Goal: Task Accomplishment & Management: Complete application form

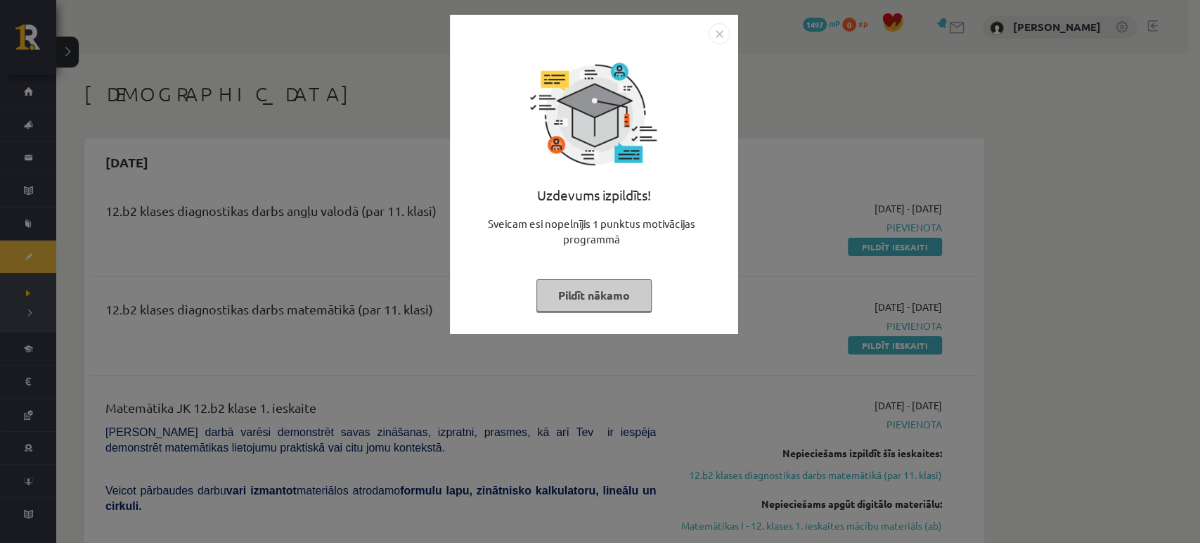
click at [598, 291] on button "Pildīt nākamo" at bounding box center [594, 295] width 115 height 32
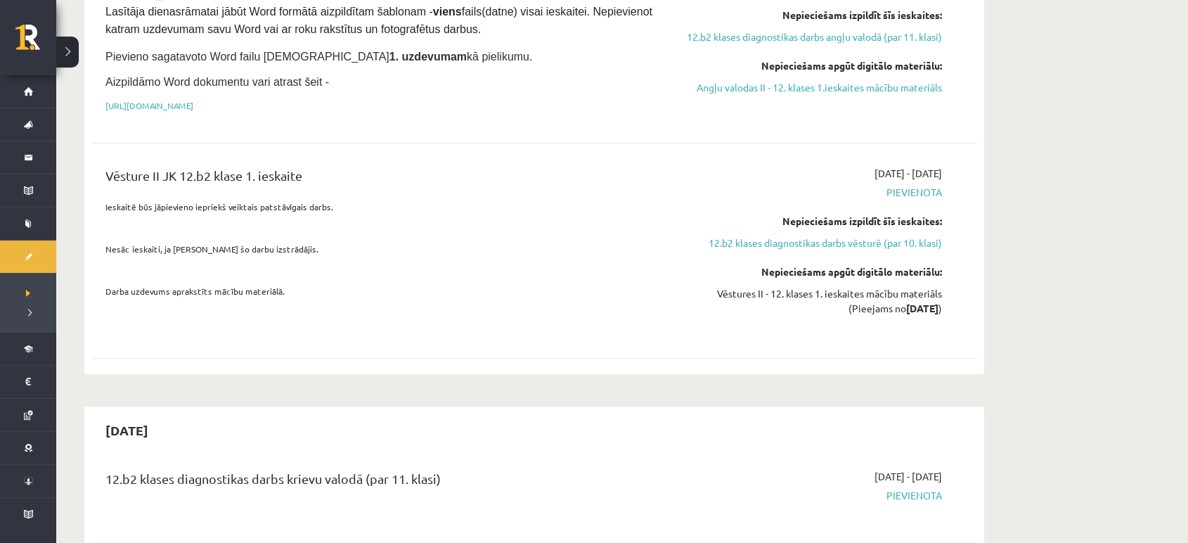
scroll to position [1167, 0]
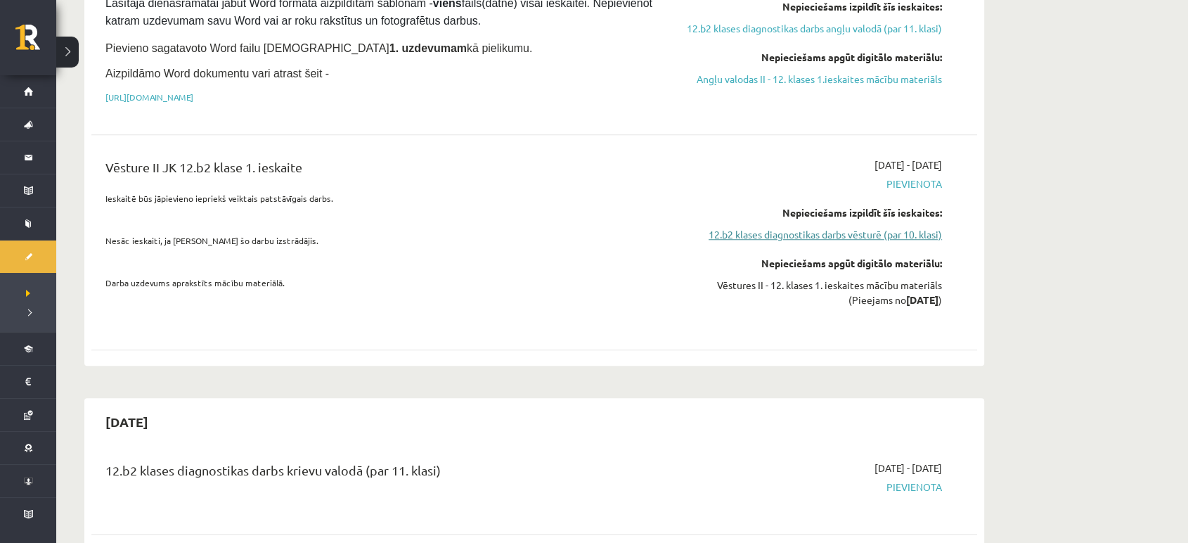
click at [821, 227] on link "12.b2 klases diagnostikas darbs vēsturē (par 10. klasi)" at bounding box center [809, 234] width 265 height 15
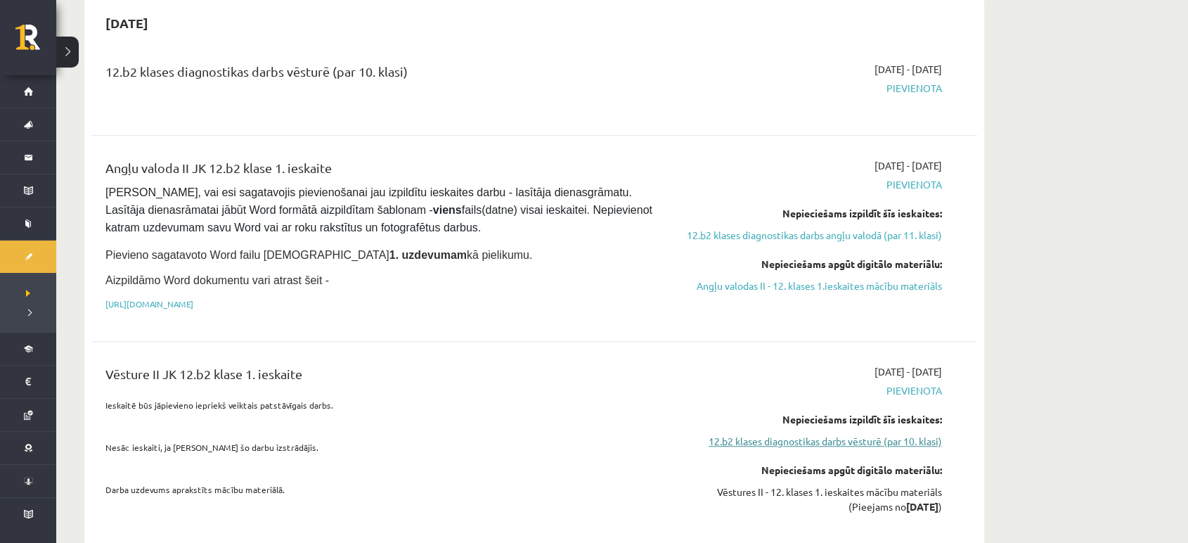
click at [821, 228] on link "12.b2 klases diagnostikas darbs angļu valodā (par 11. klasi)" at bounding box center [809, 235] width 265 height 15
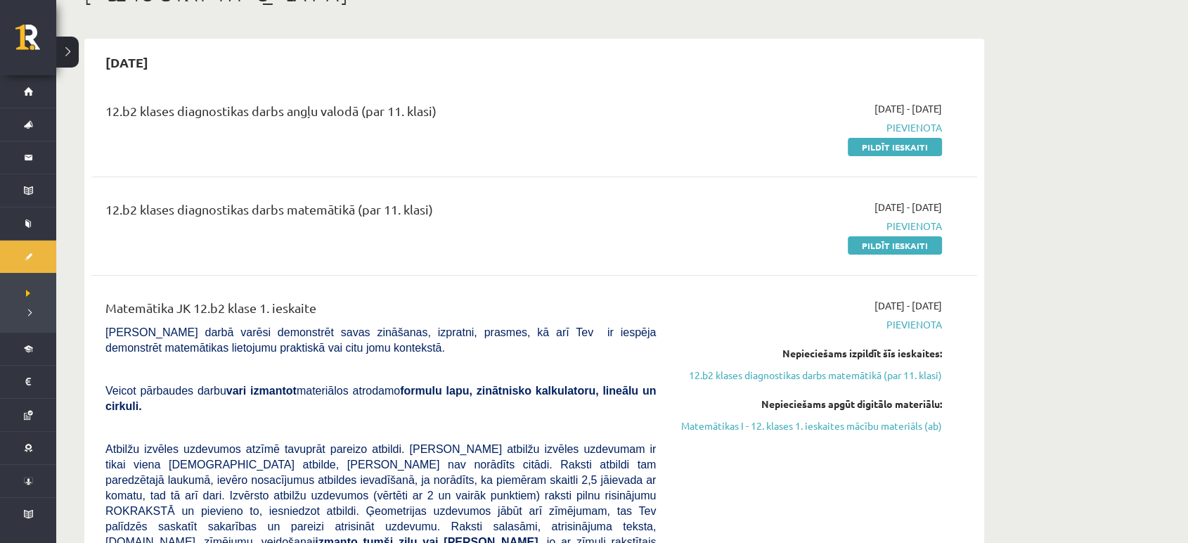
scroll to position [113, 0]
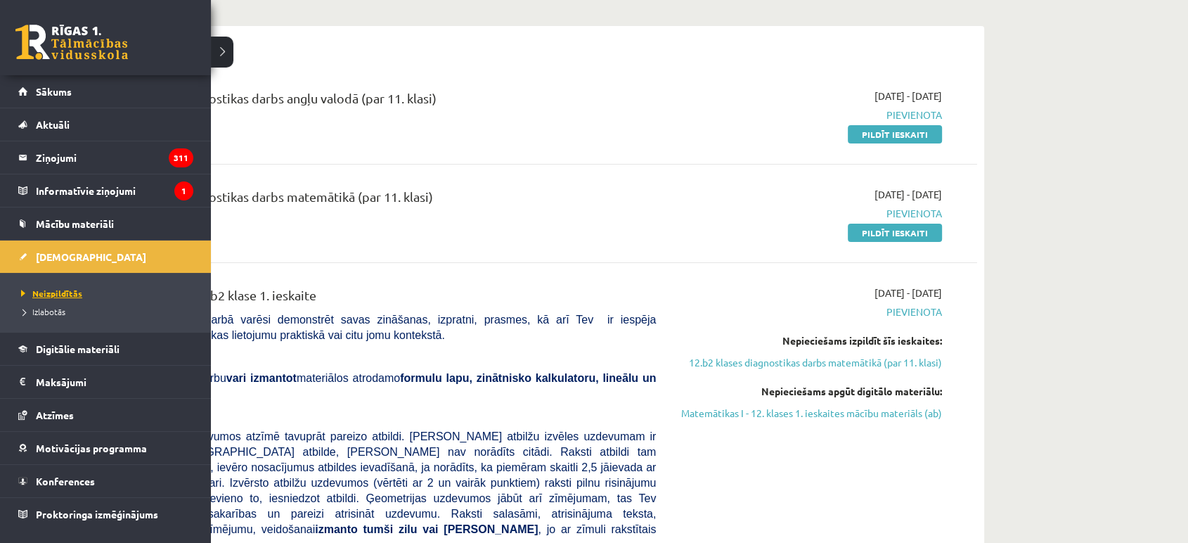
click at [52, 292] on span "Neizpildītās" at bounding box center [50, 293] width 65 height 11
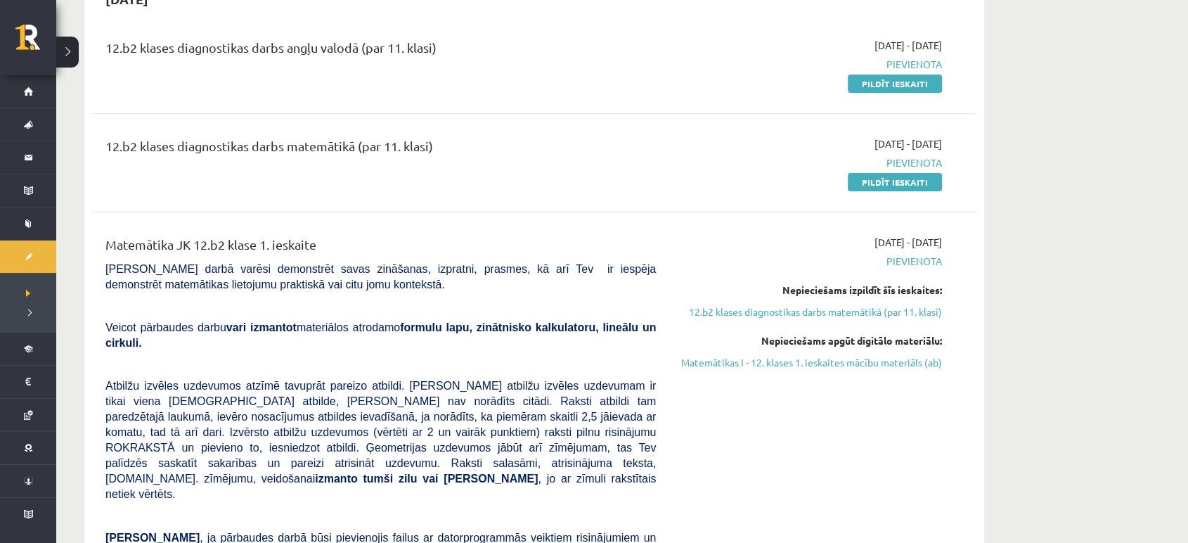
scroll to position [165, 0]
click at [790, 359] on link "Matemātikas I - 12. klases 1. ieskaites mācību materiāls (ab)" at bounding box center [809, 361] width 265 height 15
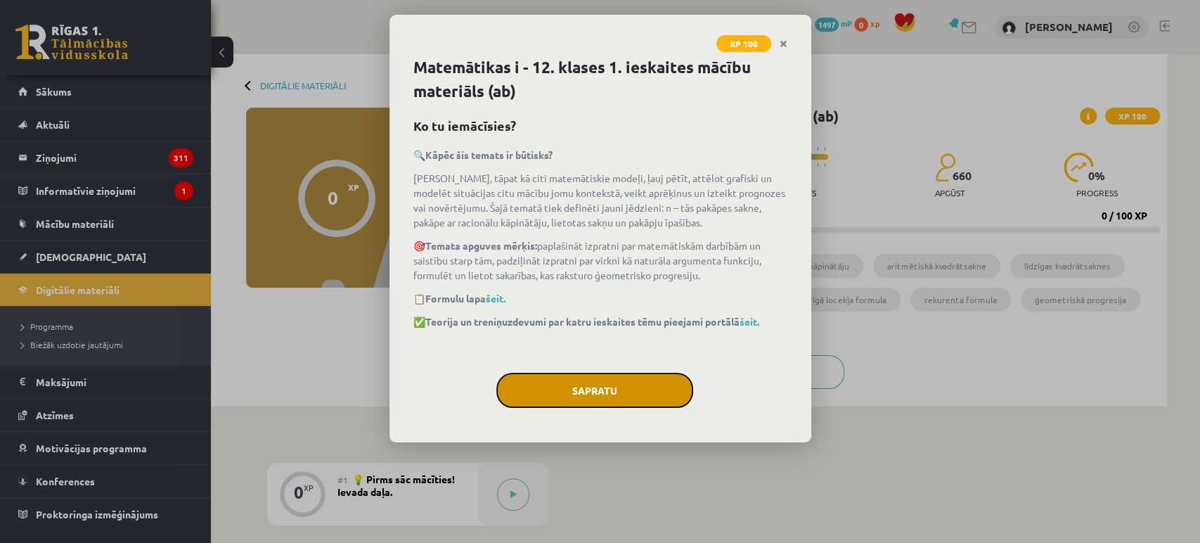
click at [582, 377] on button "Sapratu" at bounding box center [594, 390] width 197 height 35
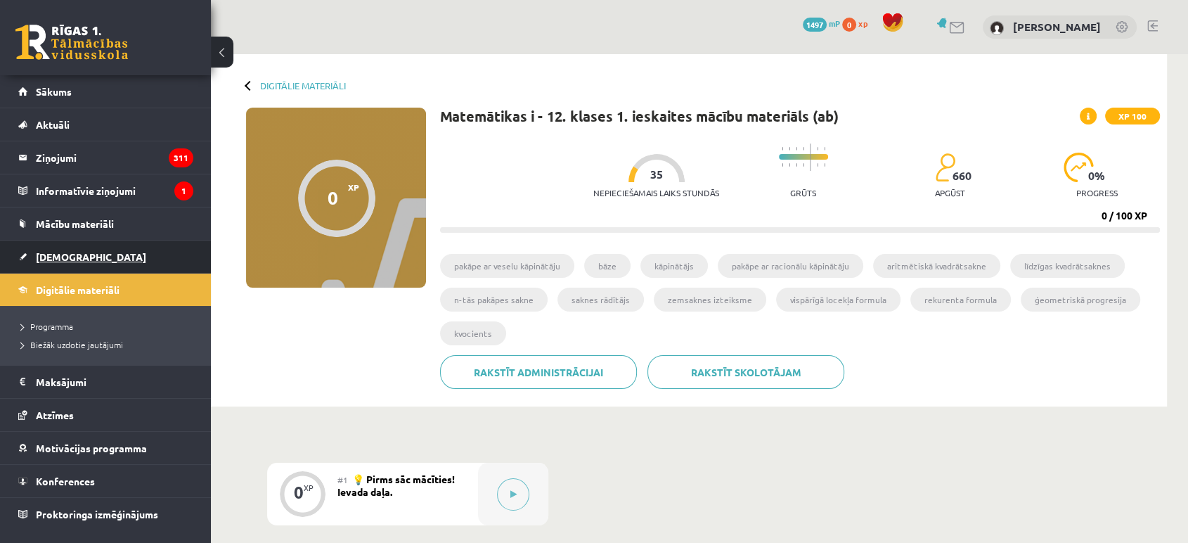
click at [62, 249] on link "[DEMOGRAPHIC_DATA]" at bounding box center [105, 257] width 175 height 32
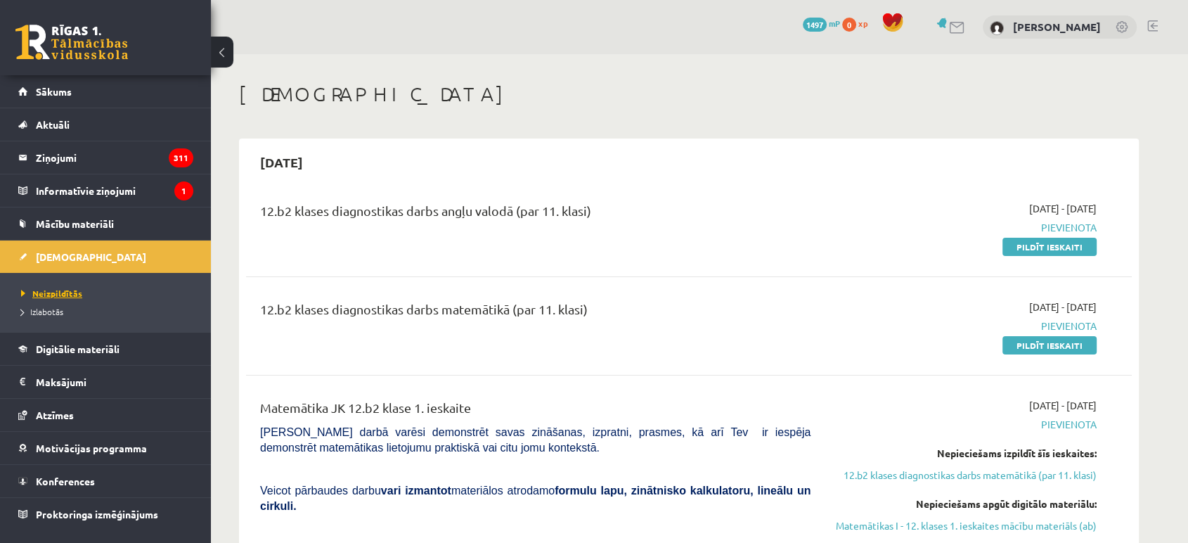
click at [62, 297] on span "Neizpildītās" at bounding box center [51, 293] width 61 height 11
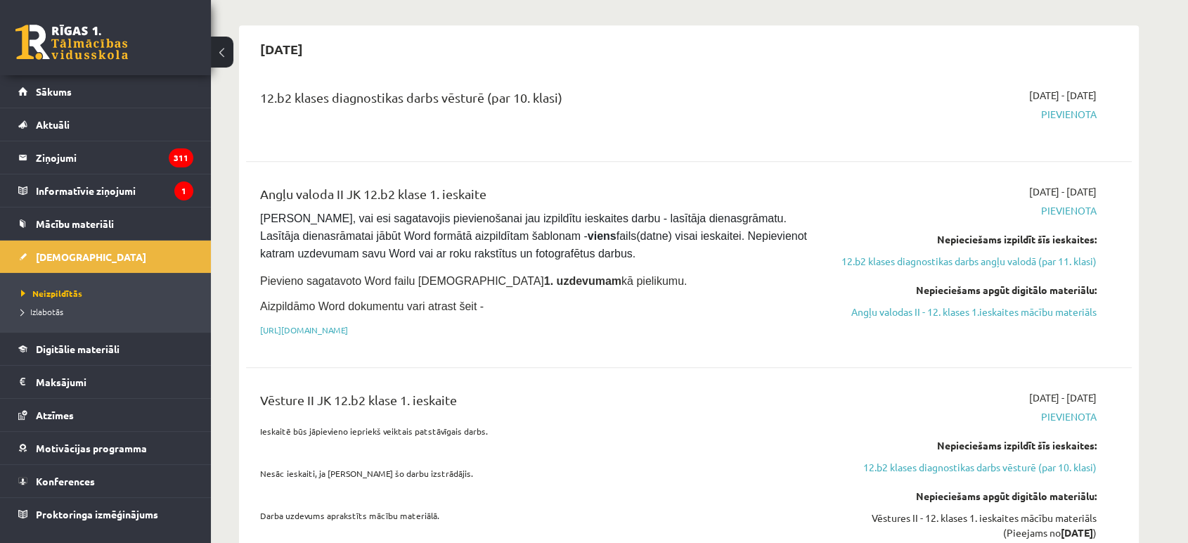
scroll to position [918, 0]
click at [909, 306] on link "Angļu valodas II - 12. klases 1.ieskaites mācību materiāls" at bounding box center [964, 313] width 265 height 15
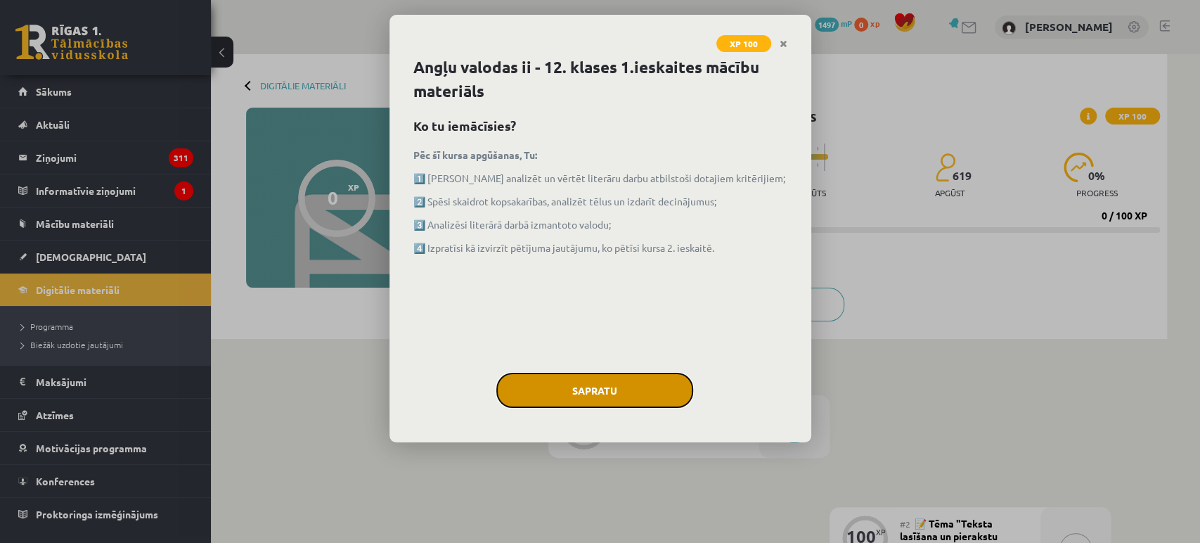
click at [583, 392] on button "Sapratu" at bounding box center [594, 390] width 197 height 35
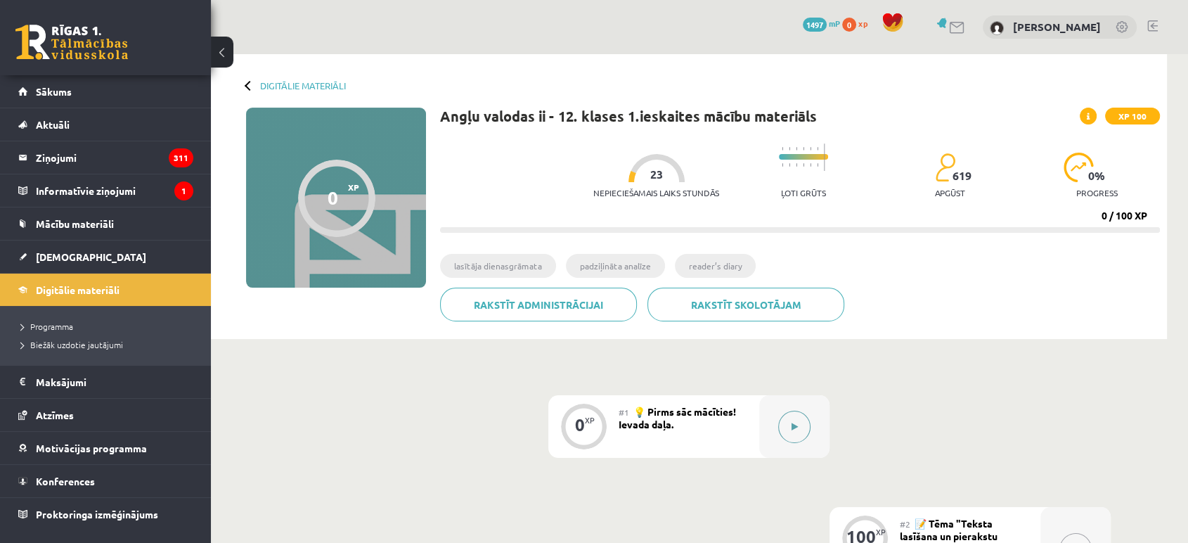
click at [781, 418] on button at bounding box center [795, 427] width 32 height 32
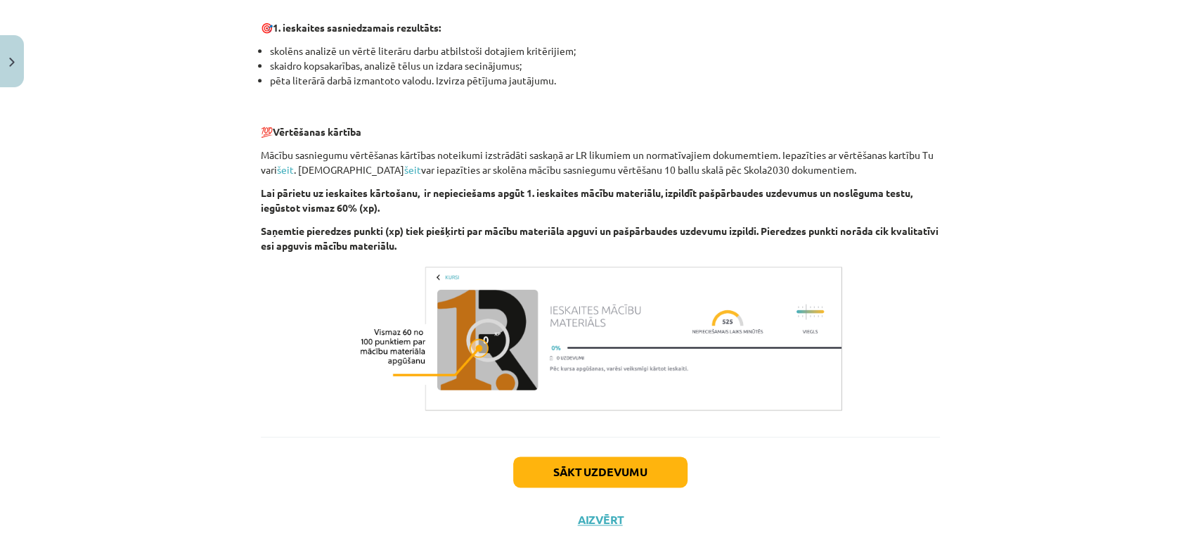
scroll to position [937, 0]
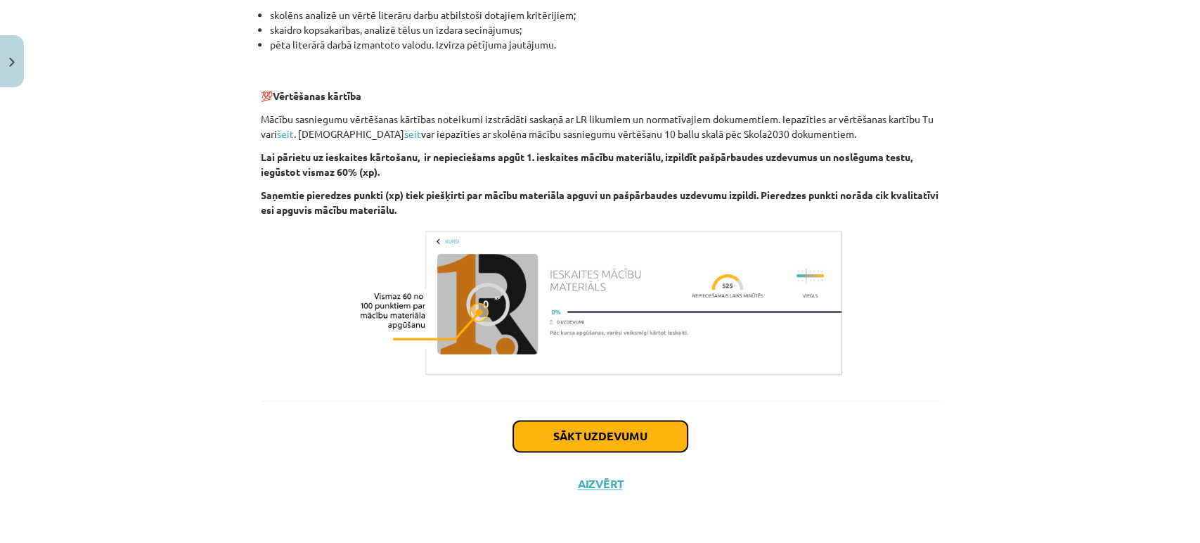
click at [646, 428] on button "Sākt uzdevumu" at bounding box center [600, 436] width 174 height 31
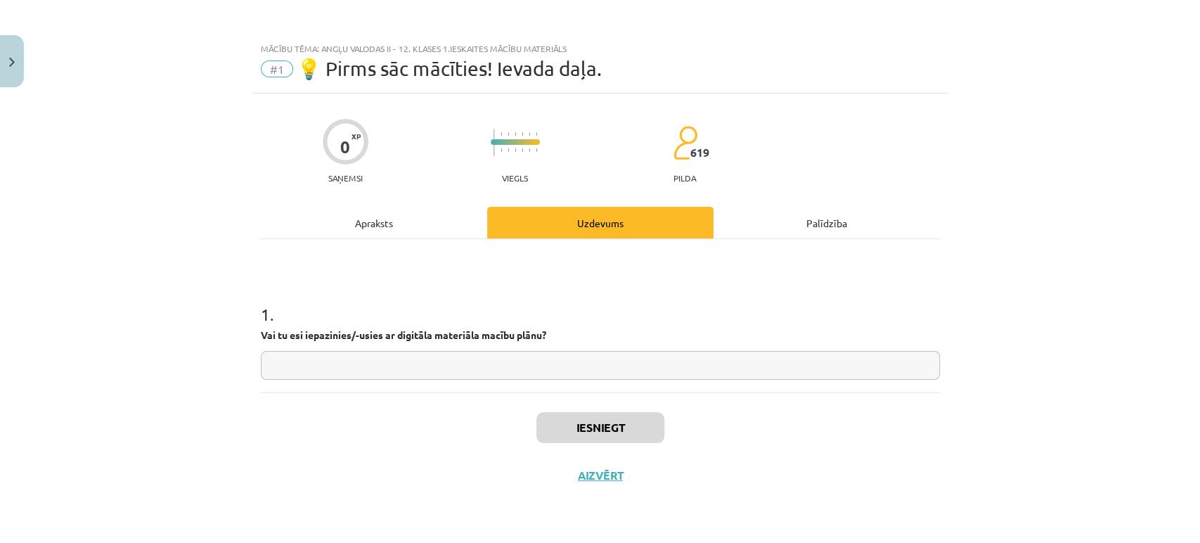
click at [506, 362] on input "text" at bounding box center [600, 365] width 679 height 29
type input "*"
type input "**********"
click at [601, 430] on button "Iesniegt" at bounding box center [601, 427] width 128 height 31
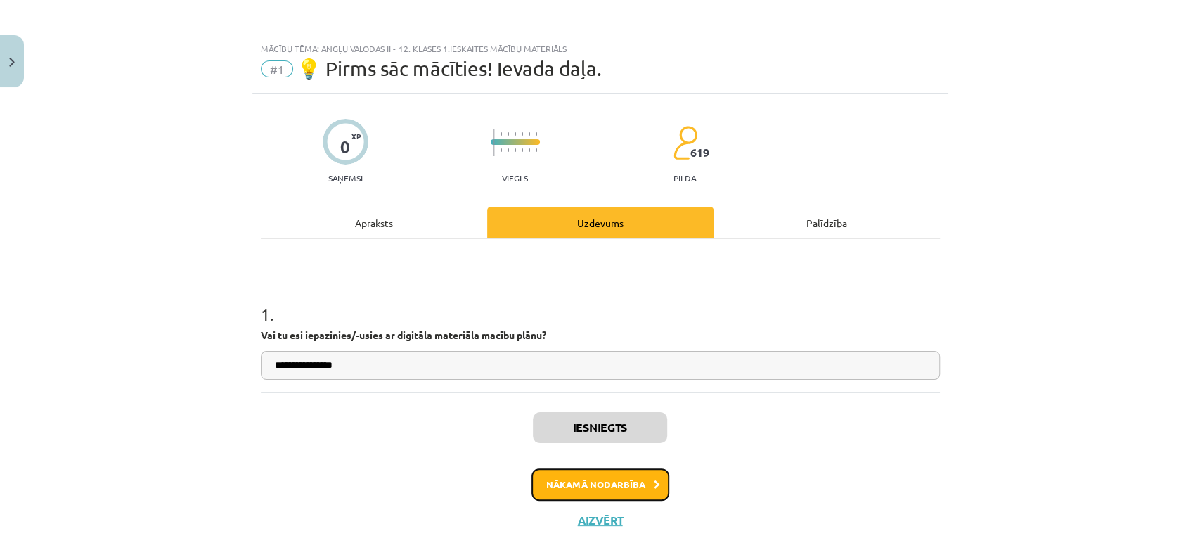
click at [603, 496] on button "Nākamā nodarbība" at bounding box center [601, 484] width 138 height 32
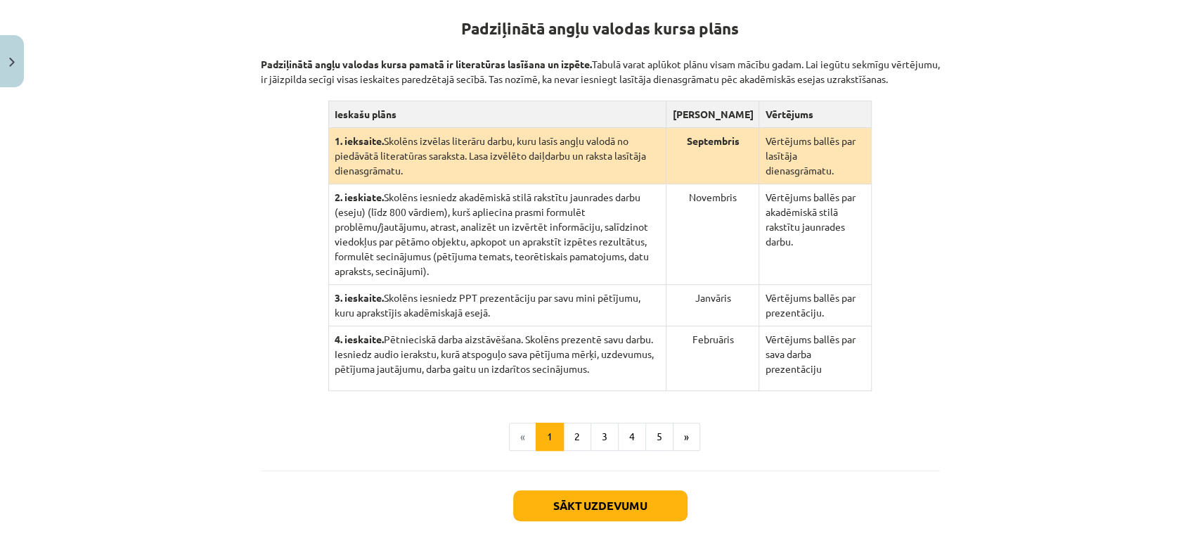
scroll to position [281, 0]
click at [581, 496] on button "Sākt uzdevumu" at bounding box center [600, 504] width 174 height 31
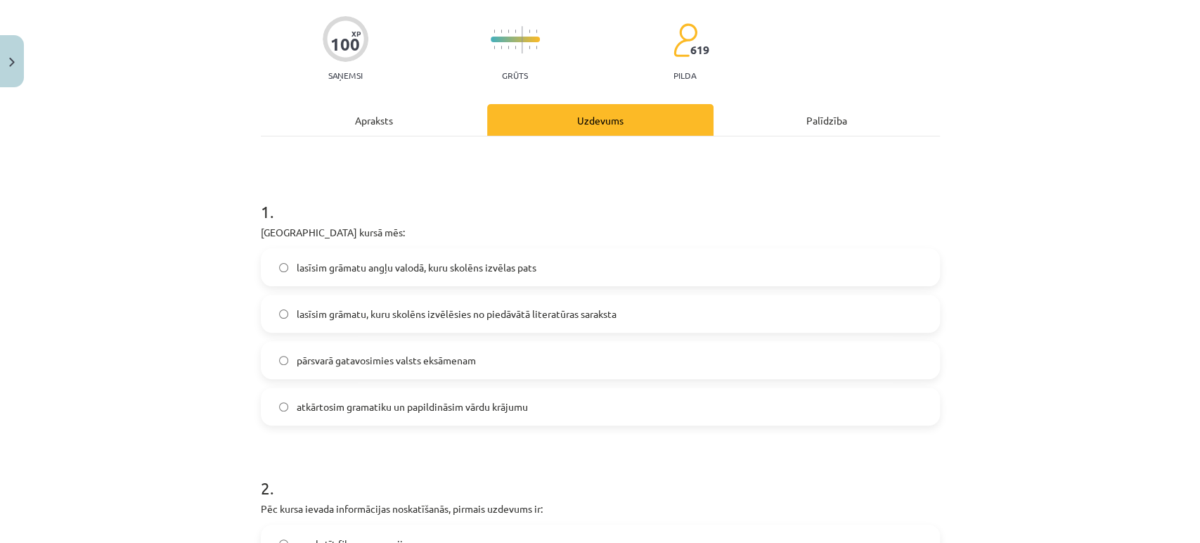
scroll to position [134, 0]
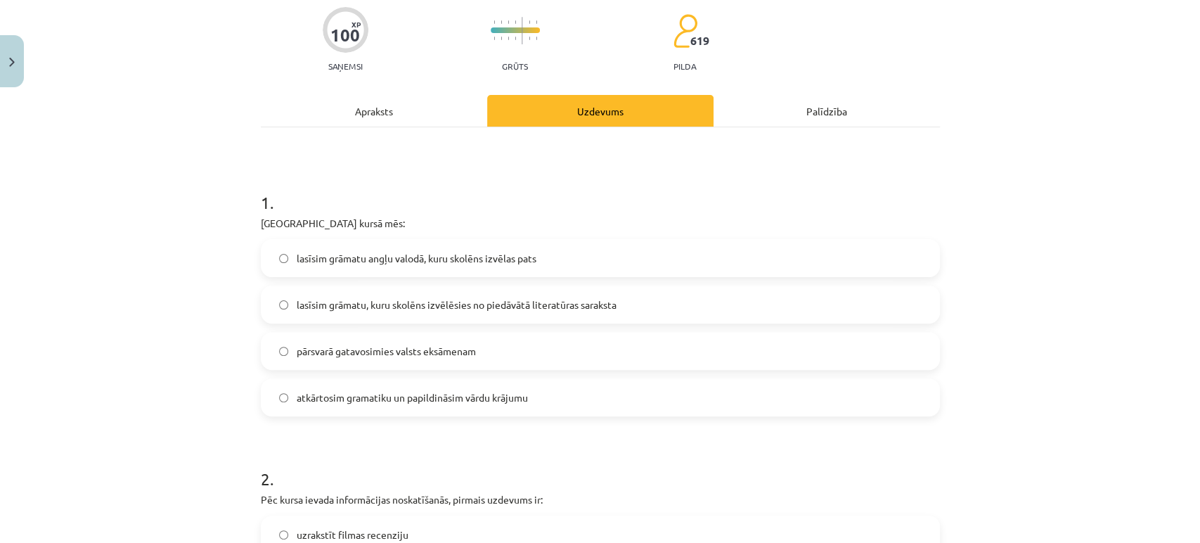
click at [529, 249] on label "lasīsim grāmatu angļu valodā, kuru skolēns izvēlas pats" at bounding box center [600, 258] width 677 height 35
click at [520, 302] on span "lasīsim grāmatu, kuru skolēns izvēlēsies no piedāvātā literatūras saraksta" at bounding box center [457, 304] width 320 height 15
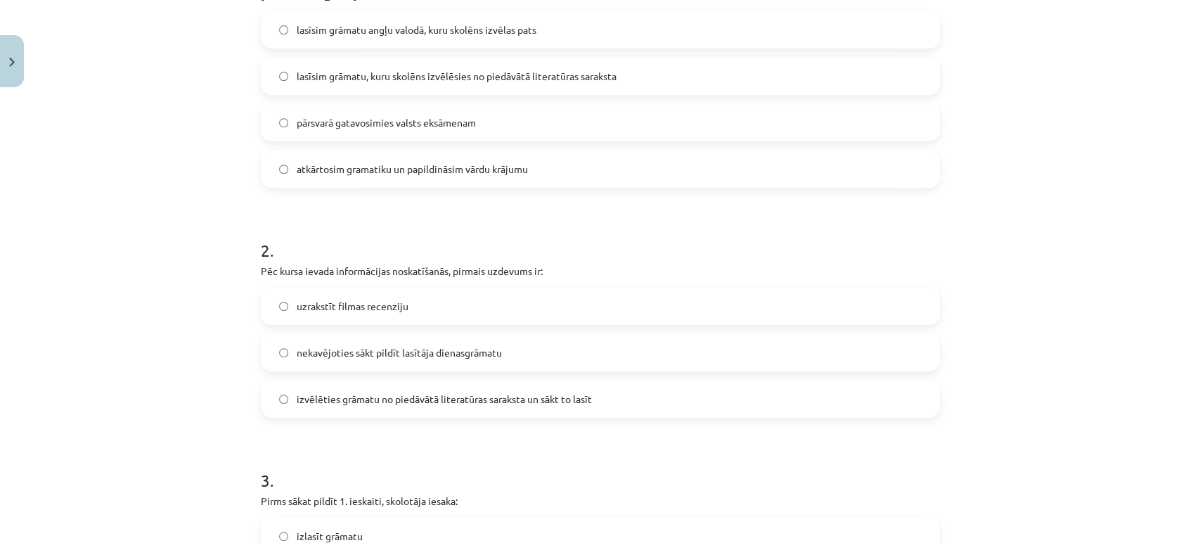
scroll to position [369, 0]
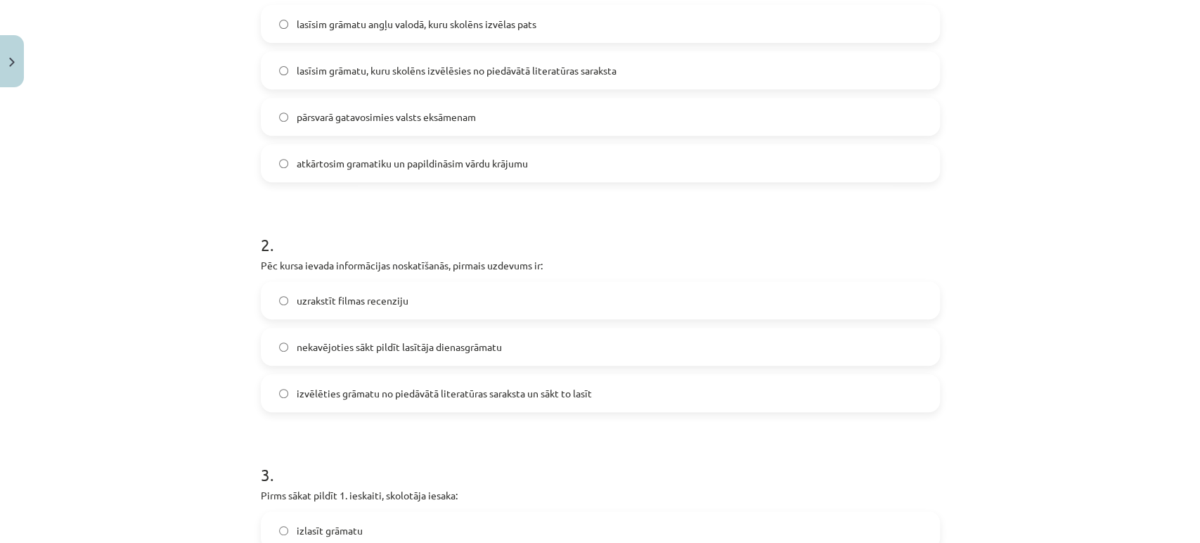
click at [478, 351] on span "nekavējoties sākt pildīt lasītāja dienasgrāmatu" at bounding box center [399, 347] width 205 height 15
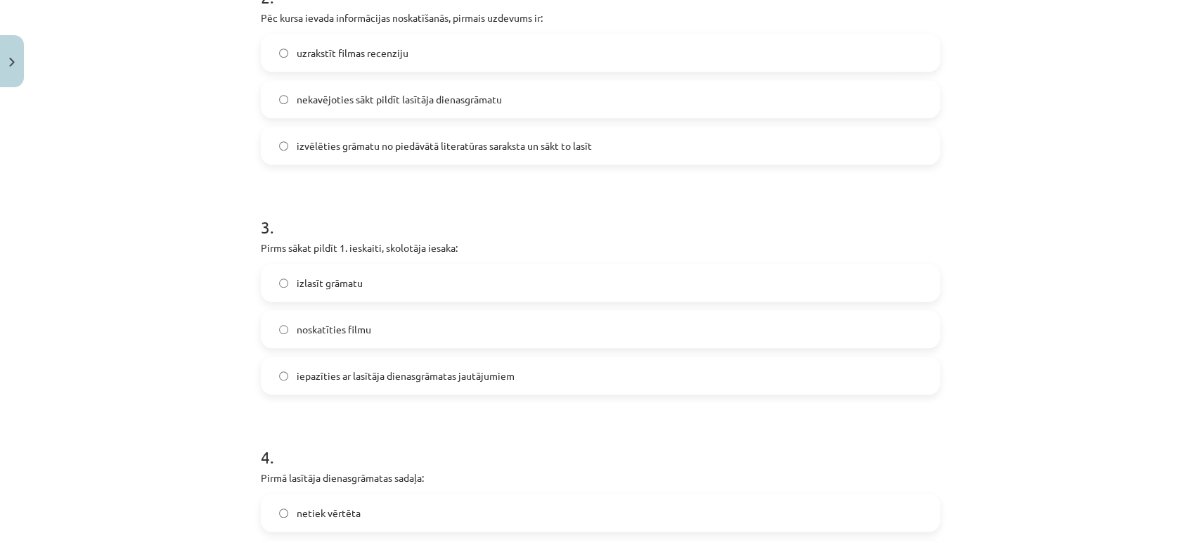
scroll to position [622, 0]
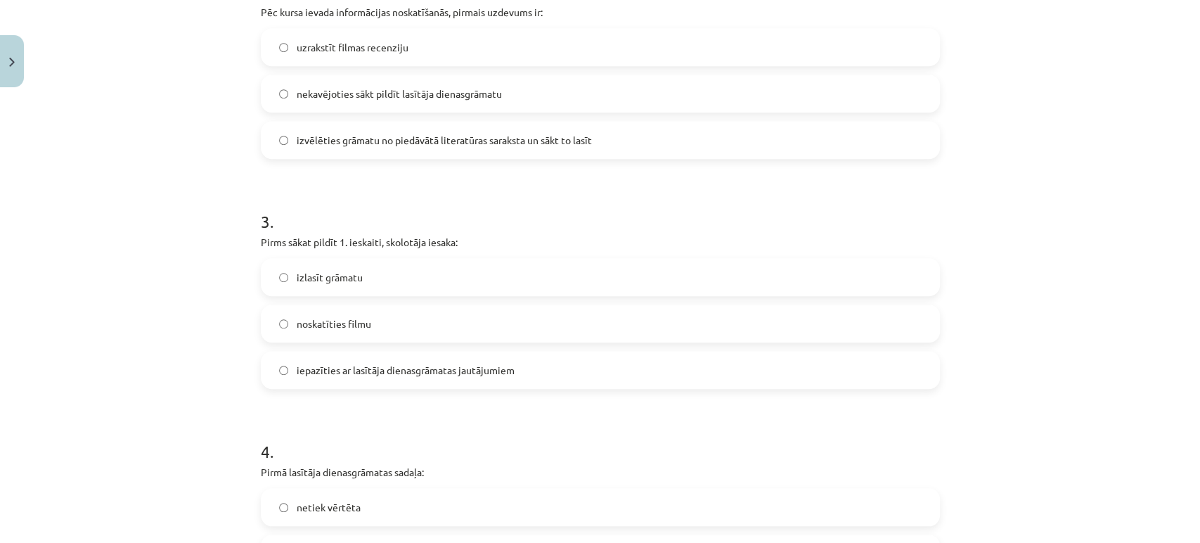
click at [416, 268] on label "izlasīt grāmatu" at bounding box center [600, 277] width 677 height 35
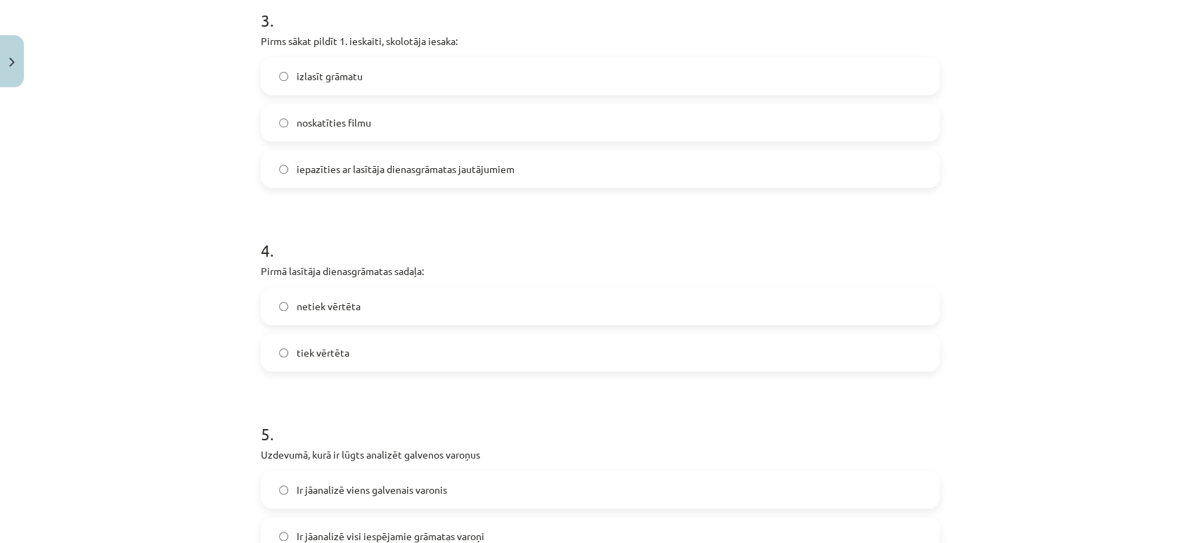
scroll to position [862, 0]
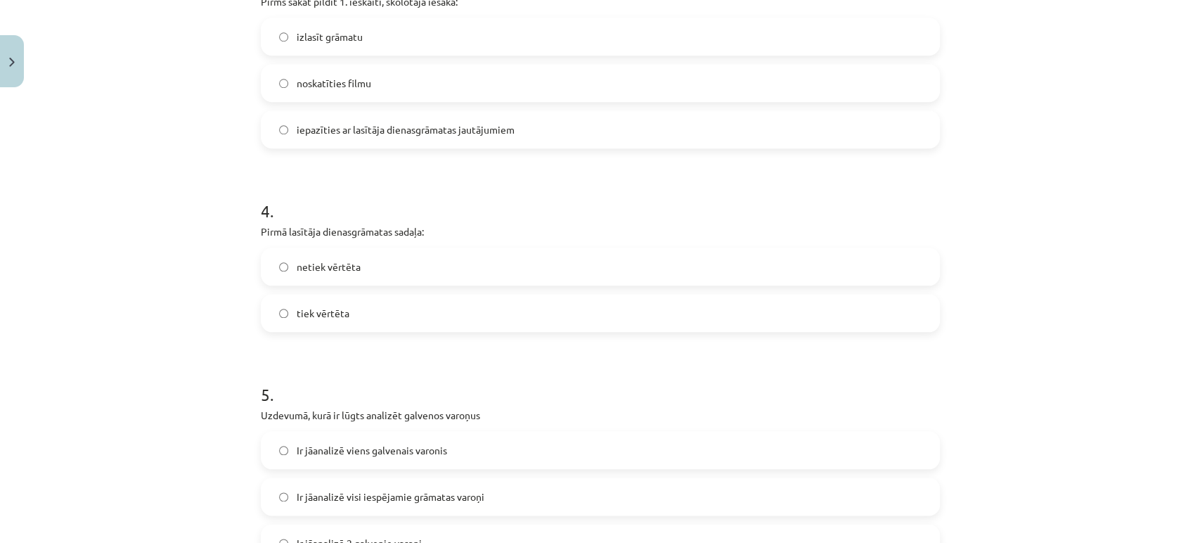
click at [395, 314] on label "tiek vērtēta" at bounding box center [600, 312] width 677 height 35
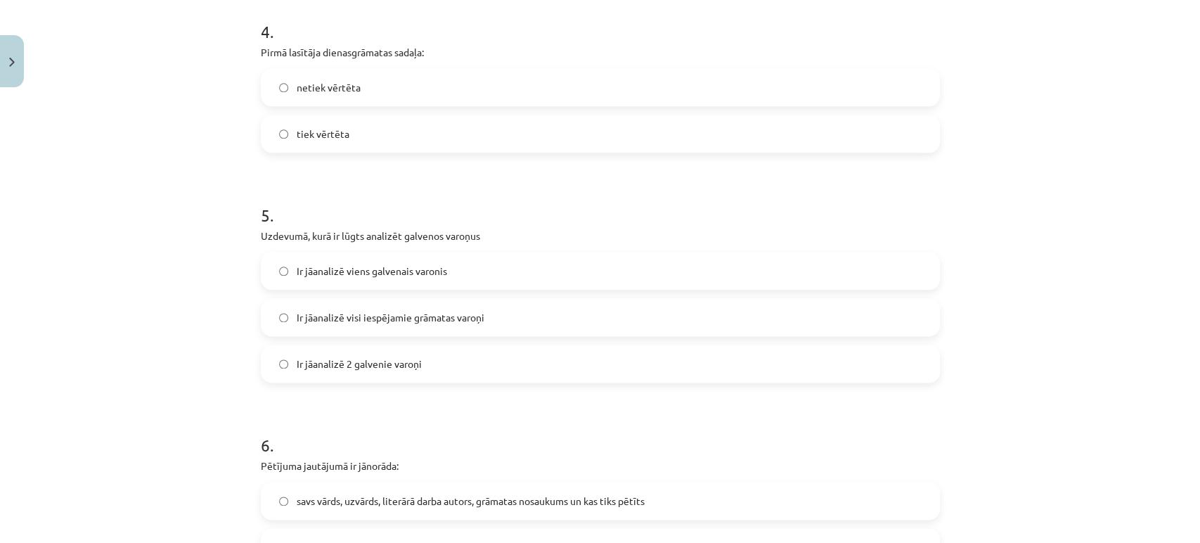
scroll to position [1040, 0]
click at [439, 361] on label "Ir jāanalizē 2 galvenie varoņi" at bounding box center [600, 364] width 677 height 35
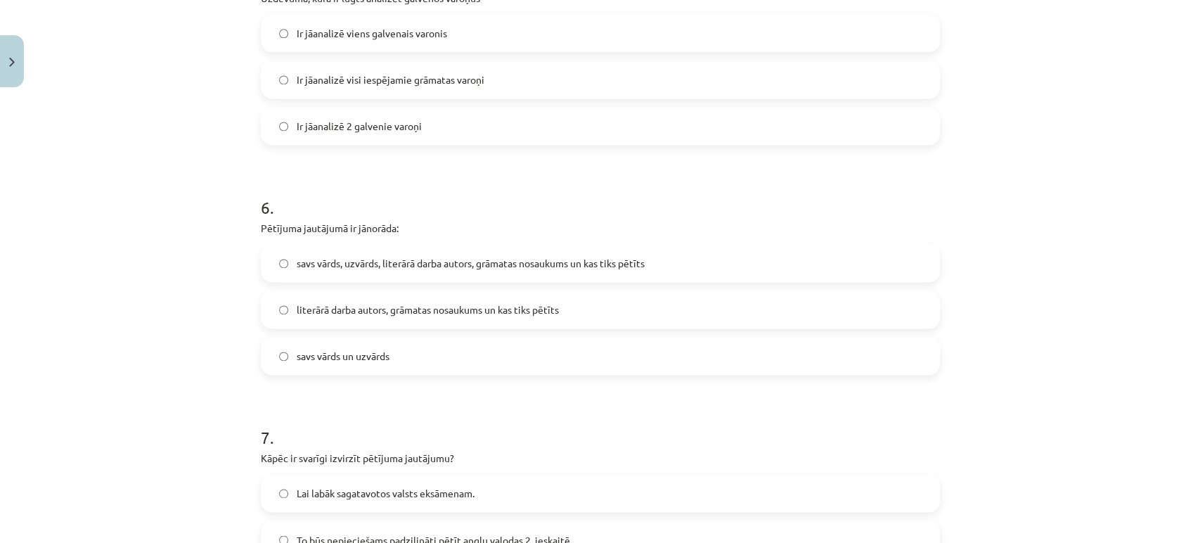
scroll to position [1300, 0]
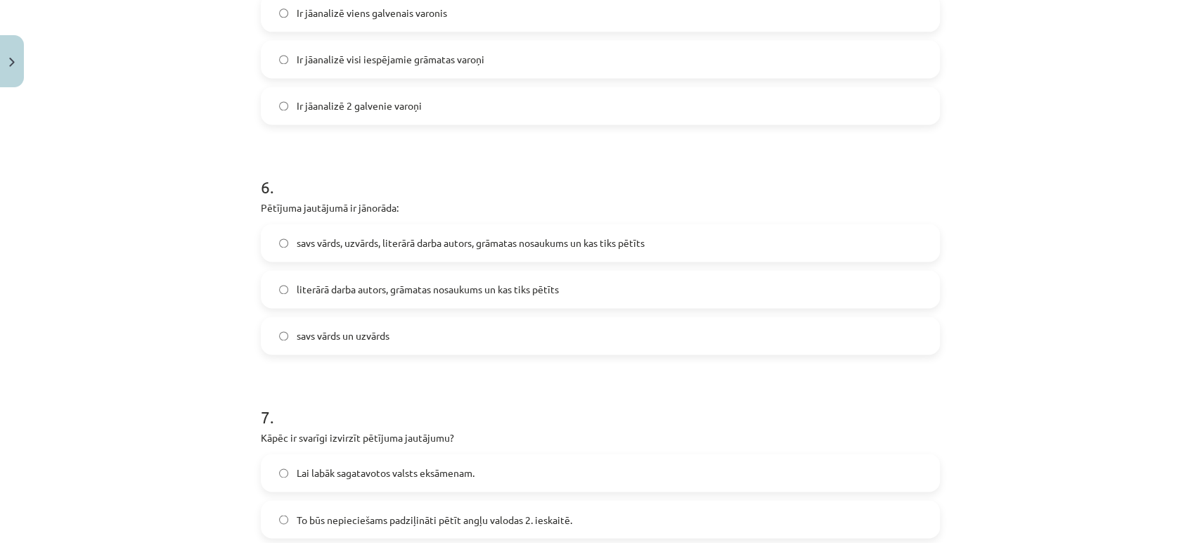
click at [436, 253] on label "savs vārds, uzvārds, literārā darba autors, grāmatas nosaukums un kas tiks pētī…" at bounding box center [600, 242] width 677 height 35
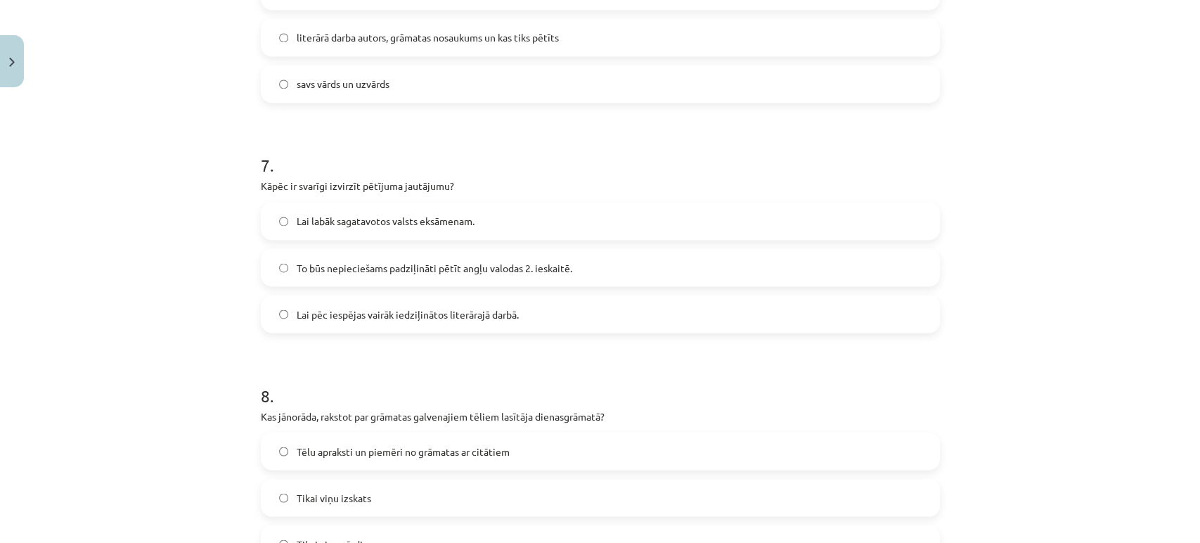
scroll to position [1549, 0]
click at [392, 216] on span "Lai labāk sagatavotos valsts eksāmenam." at bounding box center [386, 223] width 178 height 15
click at [399, 255] on label "To būs nepieciešams padziļināti pētīt angļu valodas 2. ieskaitē." at bounding box center [600, 269] width 677 height 35
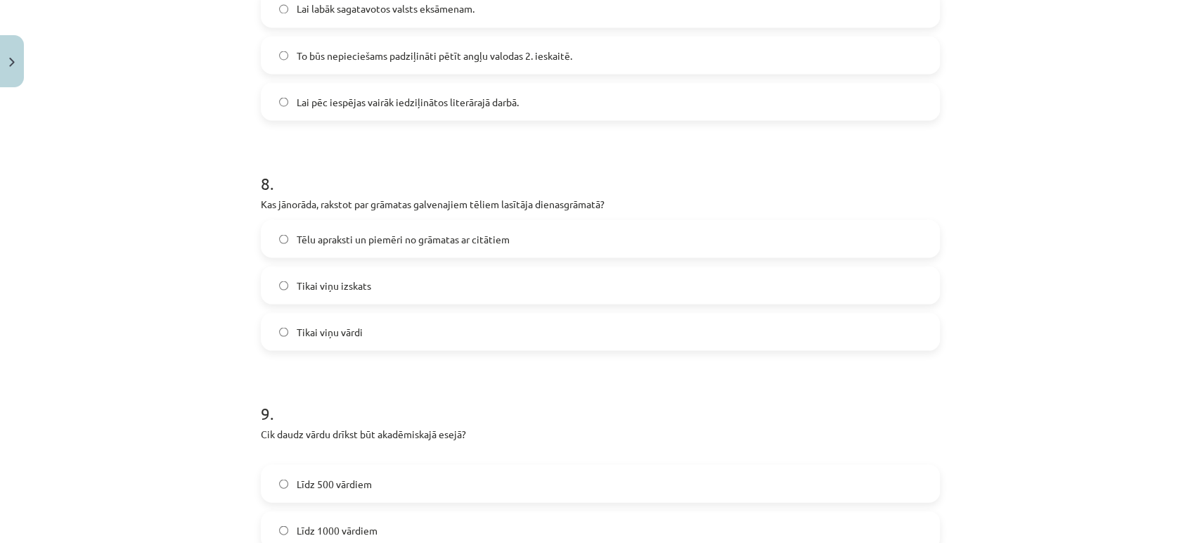
scroll to position [1762, 0]
click at [407, 241] on span "Tēlu apraksti un piemēri no grāmatas ar citātiem" at bounding box center [403, 240] width 213 height 15
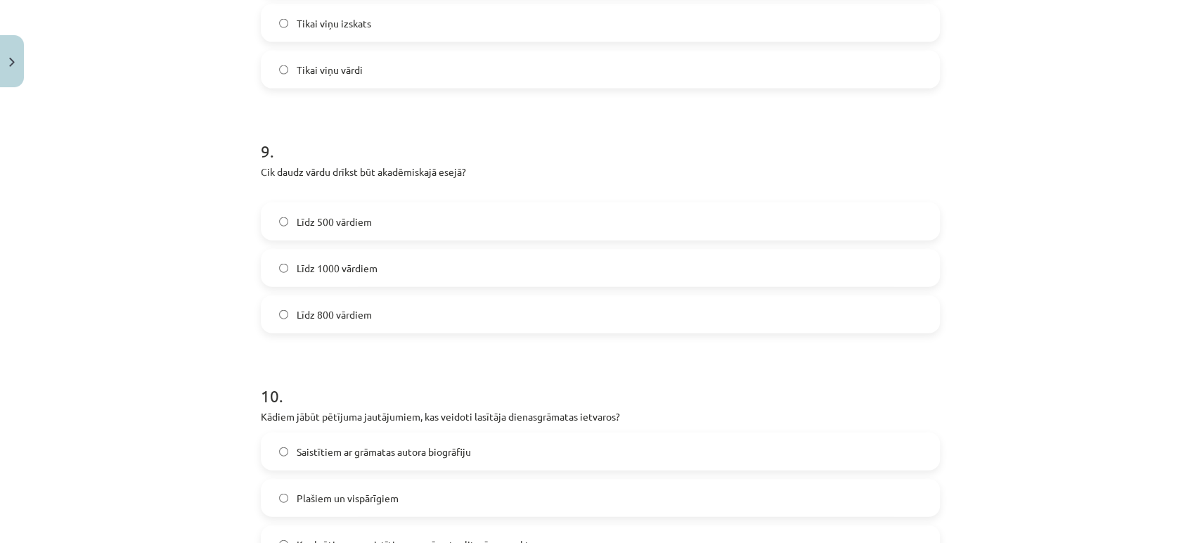
scroll to position [2031, 0]
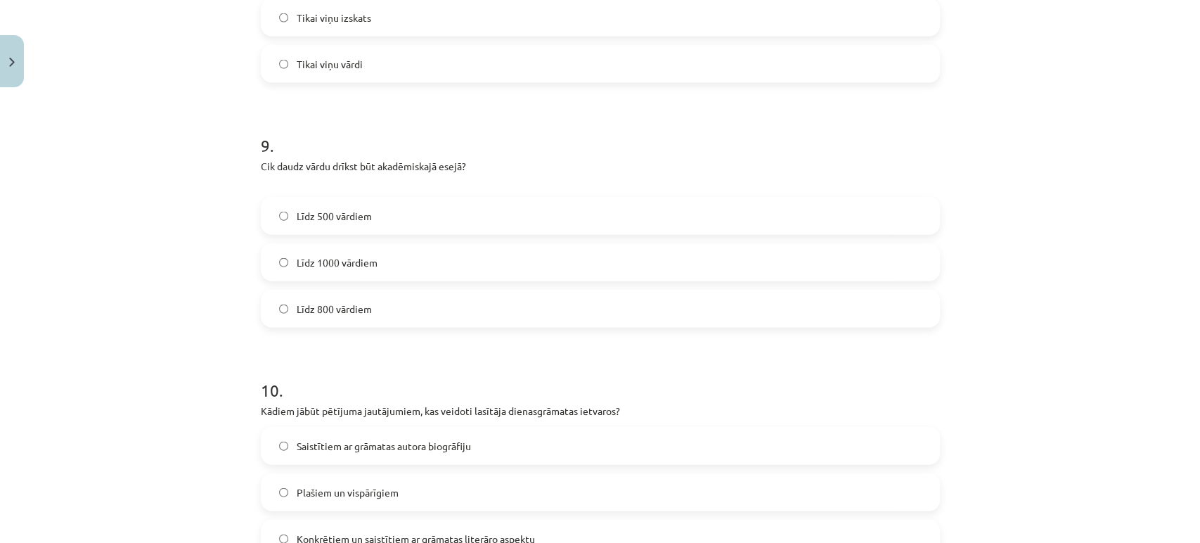
click at [399, 310] on label "Līdz 800 vārdiem" at bounding box center [600, 308] width 677 height 35
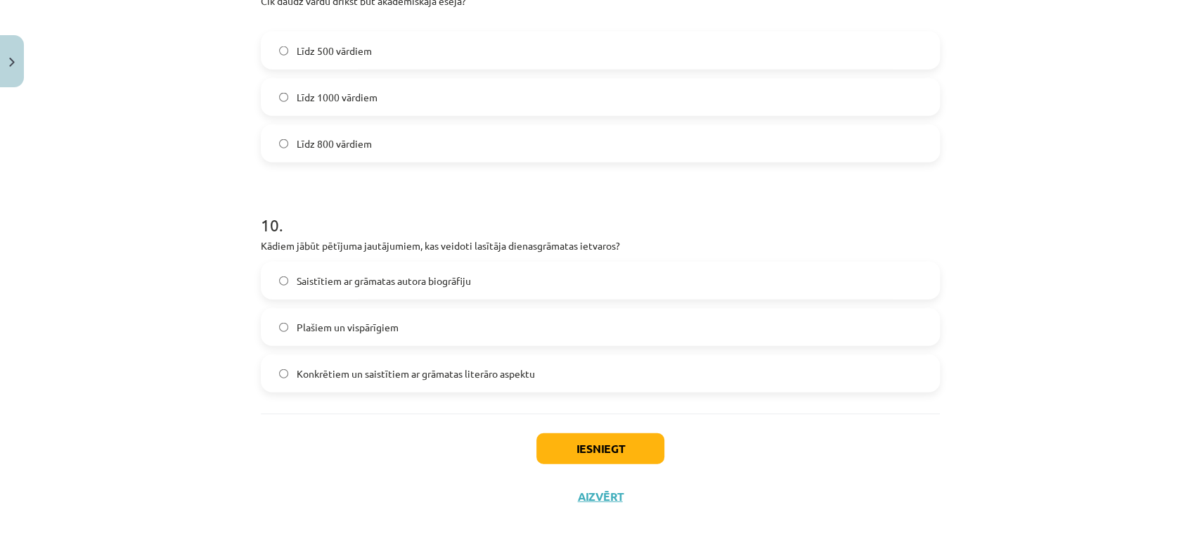
scroll to position [2200, 0]
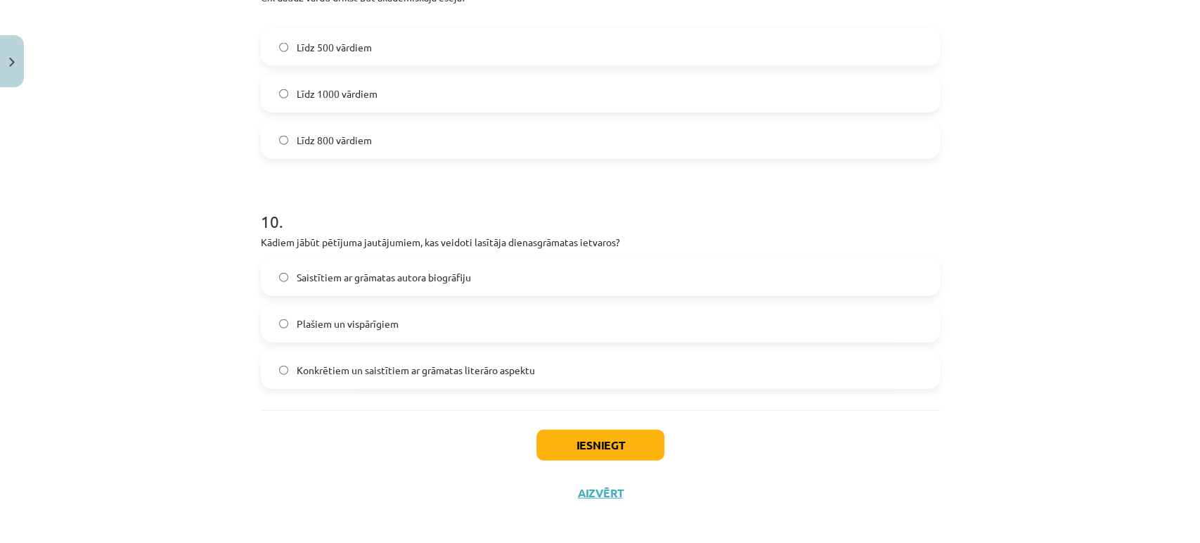
click at [441, 293] on label "Saistītiem ar grāmatas autora biogrāfiju" at bounding box center [600, 277] width 677 height 35
click at [563, 386] on label "Konkrētiem un saistītiem ar grāmatas literāro aspektu" at bounding box center [600, 369] width 677 height 35
click at [578, 442] on button "Iesniegt" at bounding box center [601, 445] width 128 height 31
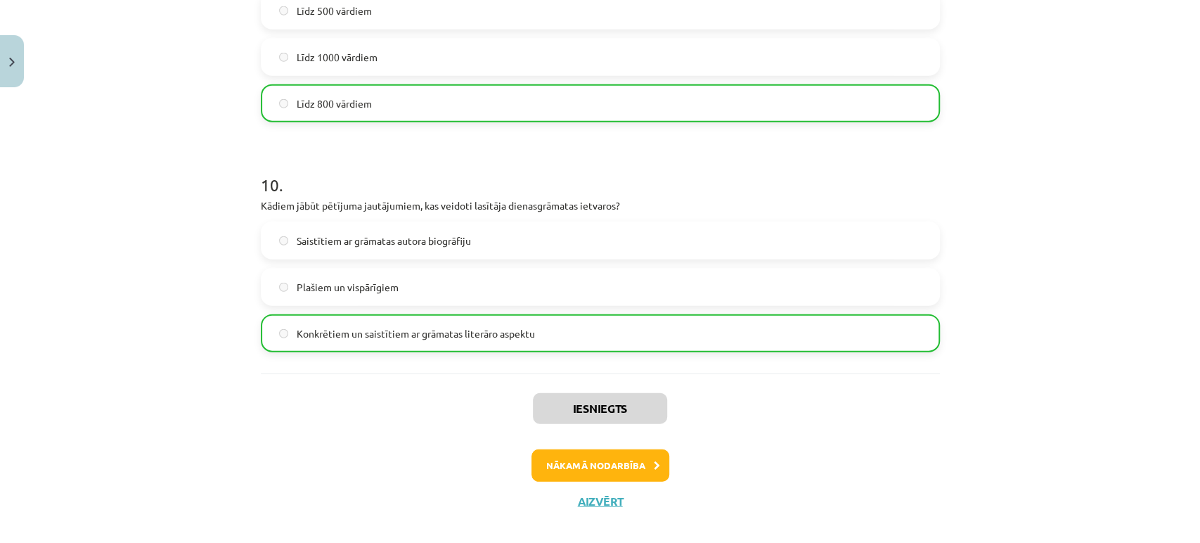
scroll to position [2253, 0]
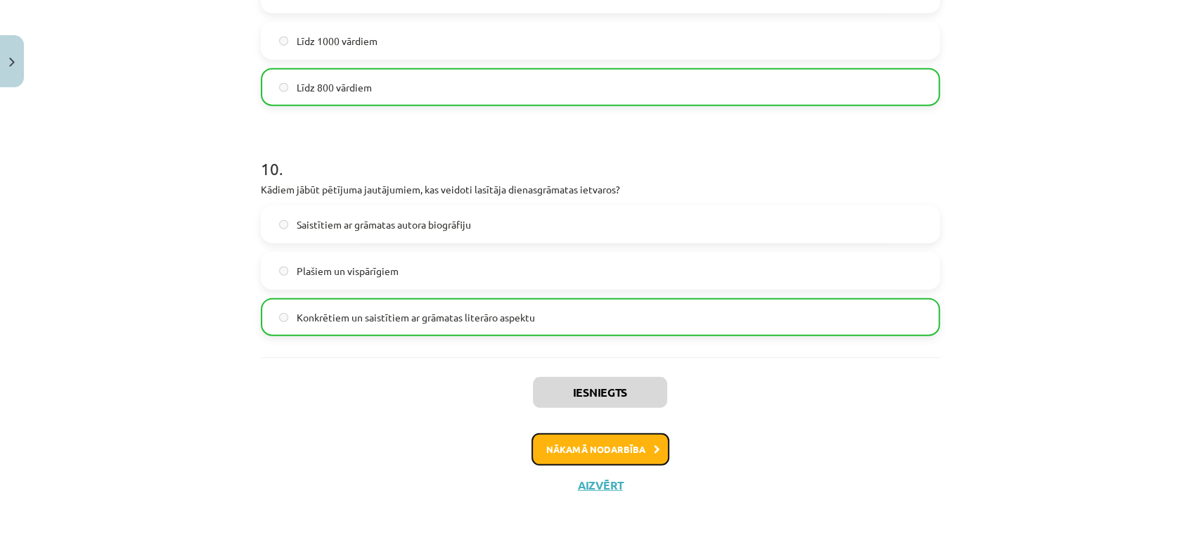
click at [563, 456] on button "Nākamā nodarbība" at bounding box center [601, 449] width 138 height 32
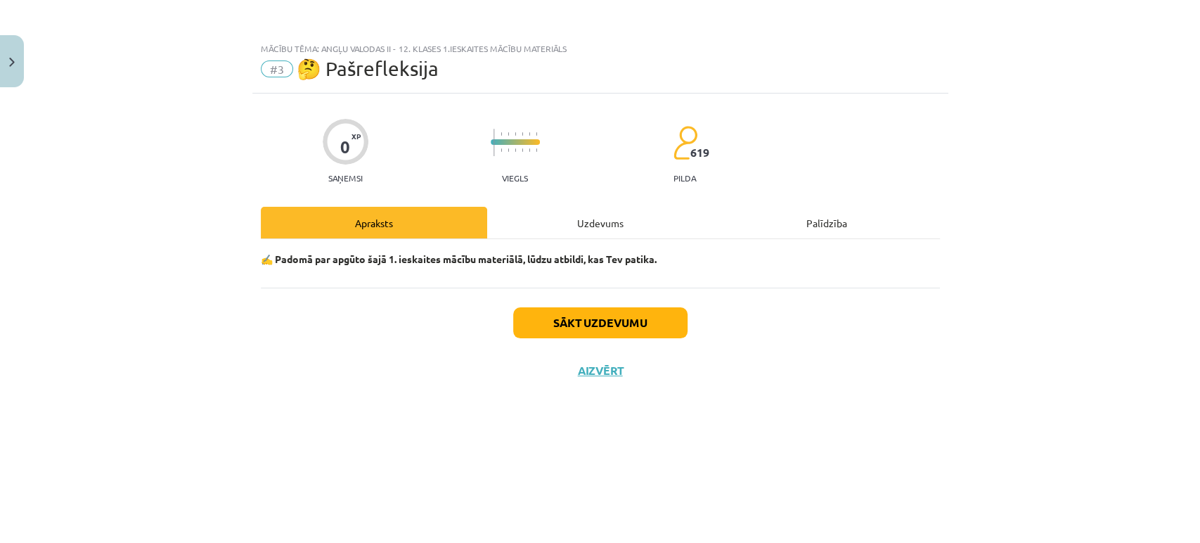
scroll to position [0, 0]
click at [593, 312] on button "Sākt uzdevumu" at bounding box center [600, 322] width 174 height 31
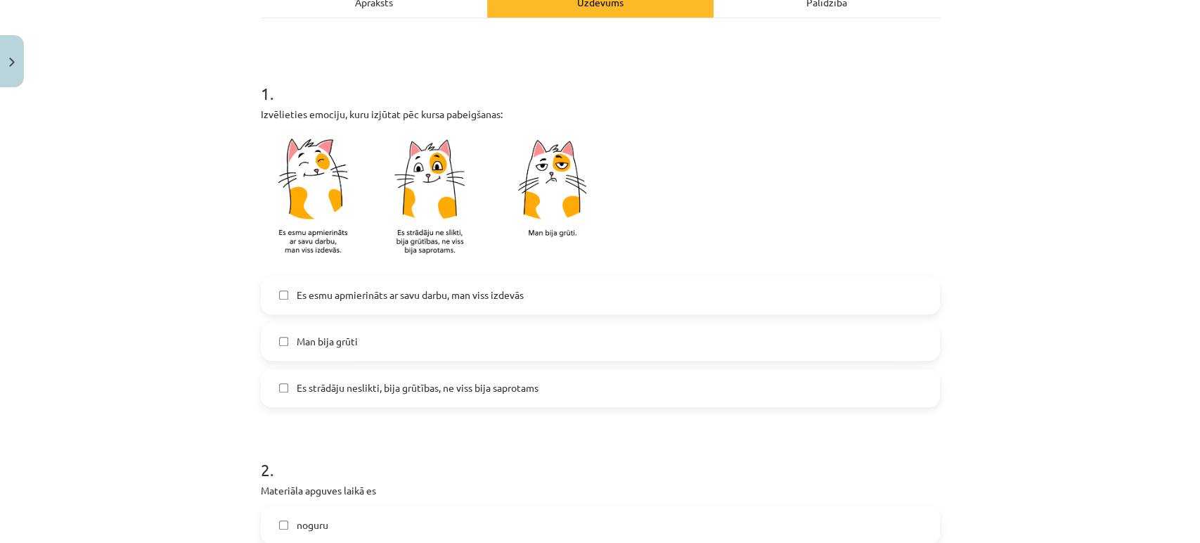
scroll to position [229, 0]
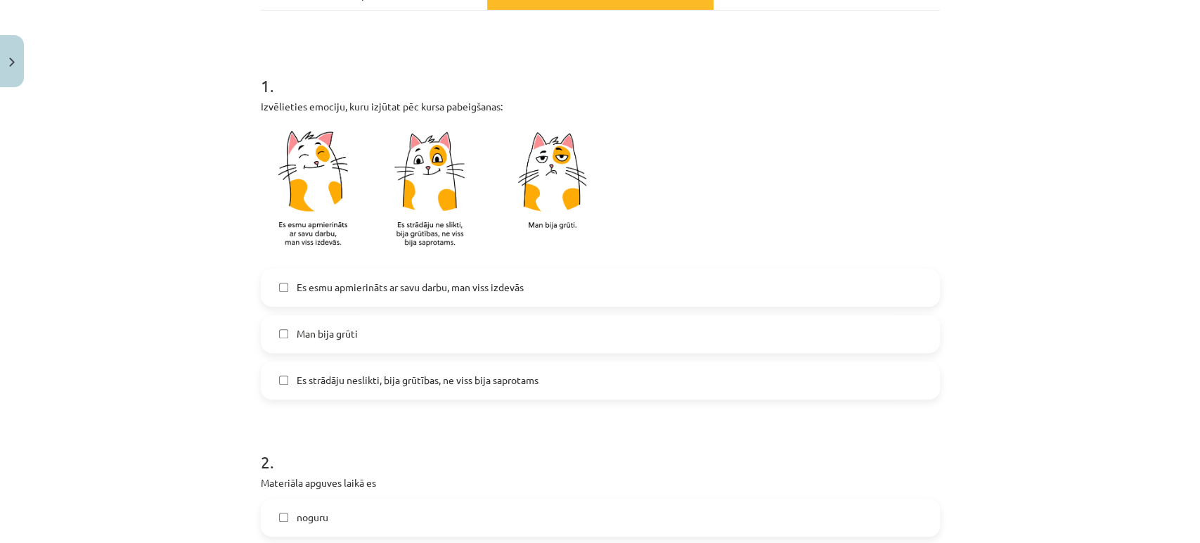
click at [481, 280] on span "Es esmu apmierināts ar savu darbu, man viss izdevās" at bounding box center [410, 287] width 227 height 15
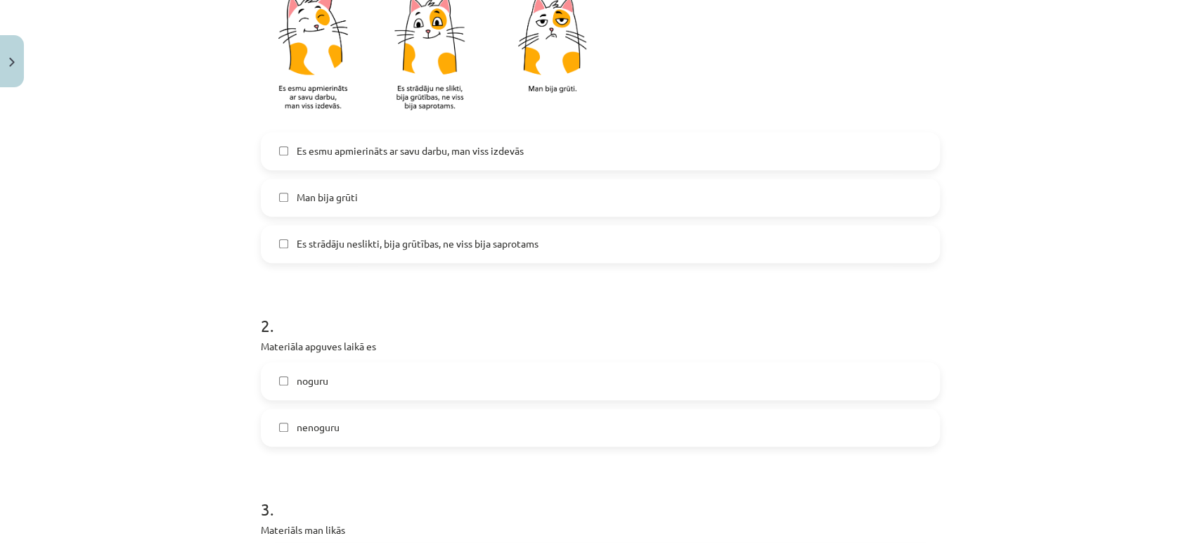
scroll to position [377, 0]
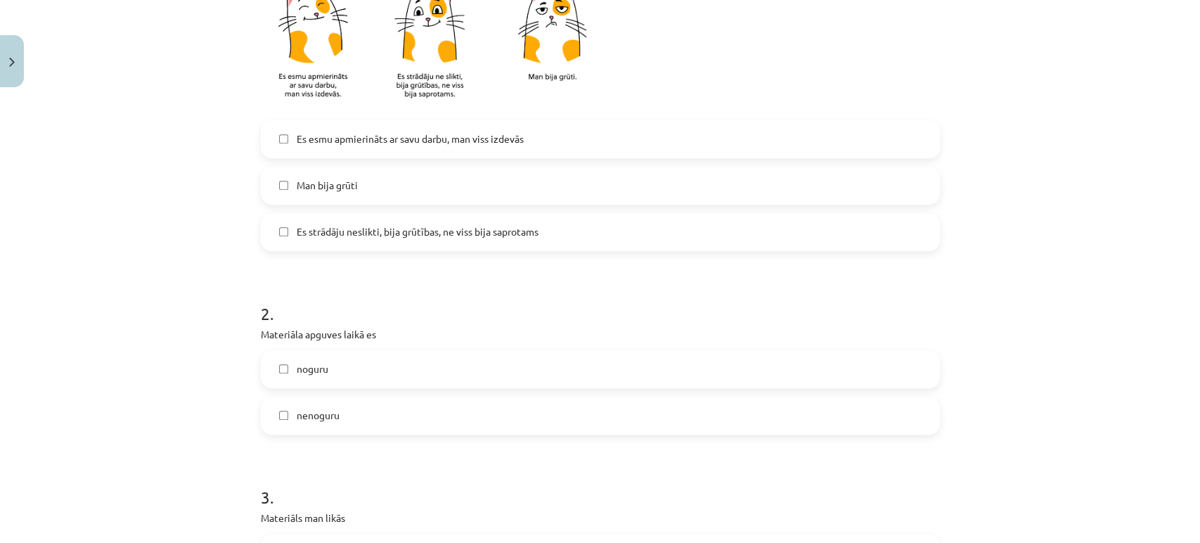
click at [407, 407] on label "nenoguru" at bounding box center [600, 415] width 677 height 35
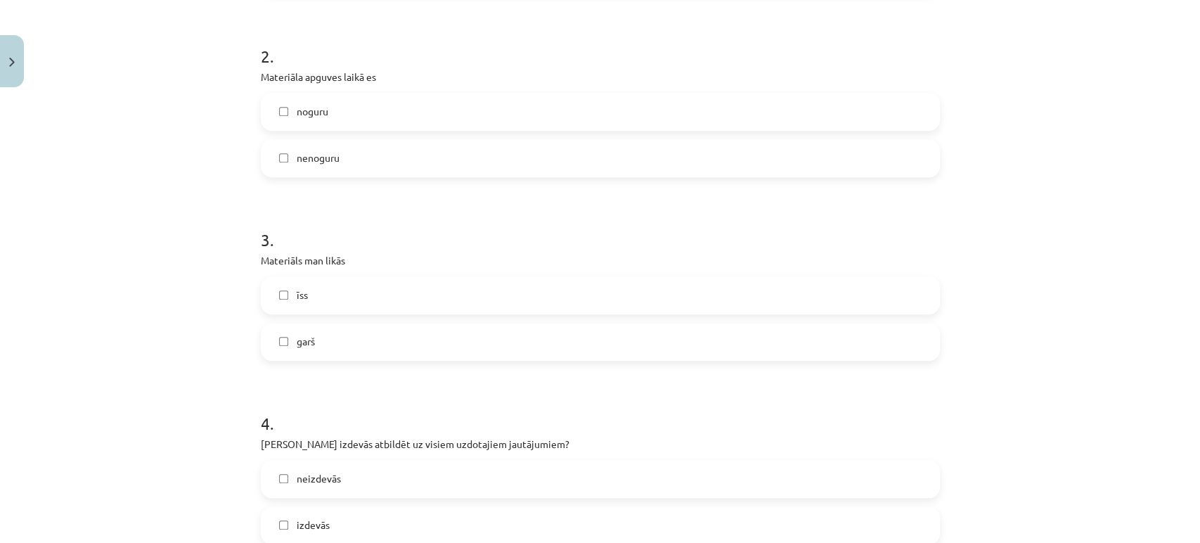
scroll to position [642, 0]
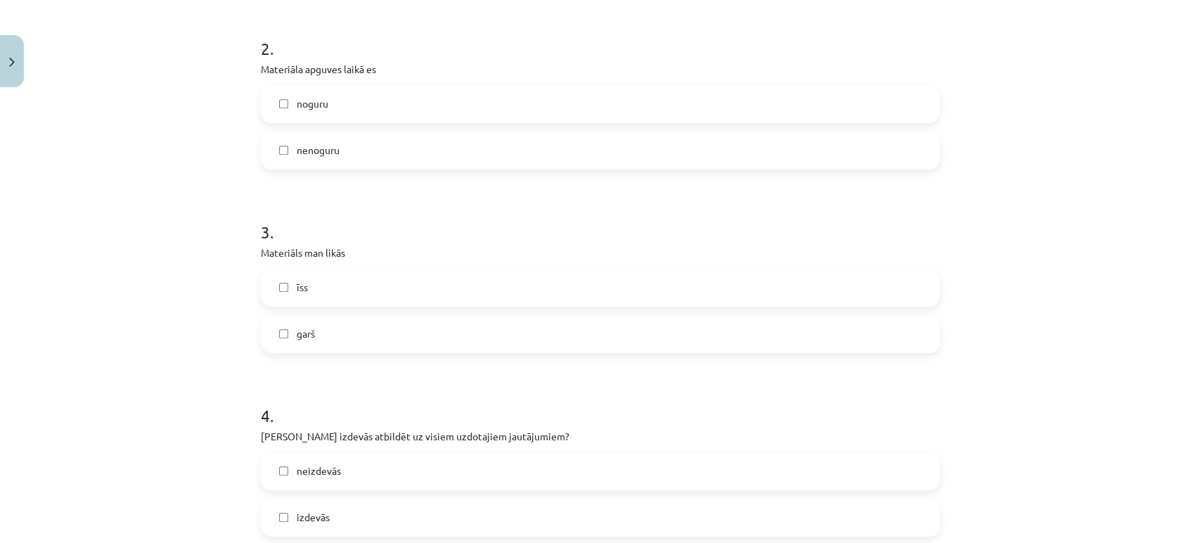
click at [422, 286] on label "īss" at bounding box center [600, 287] width 677 height 35
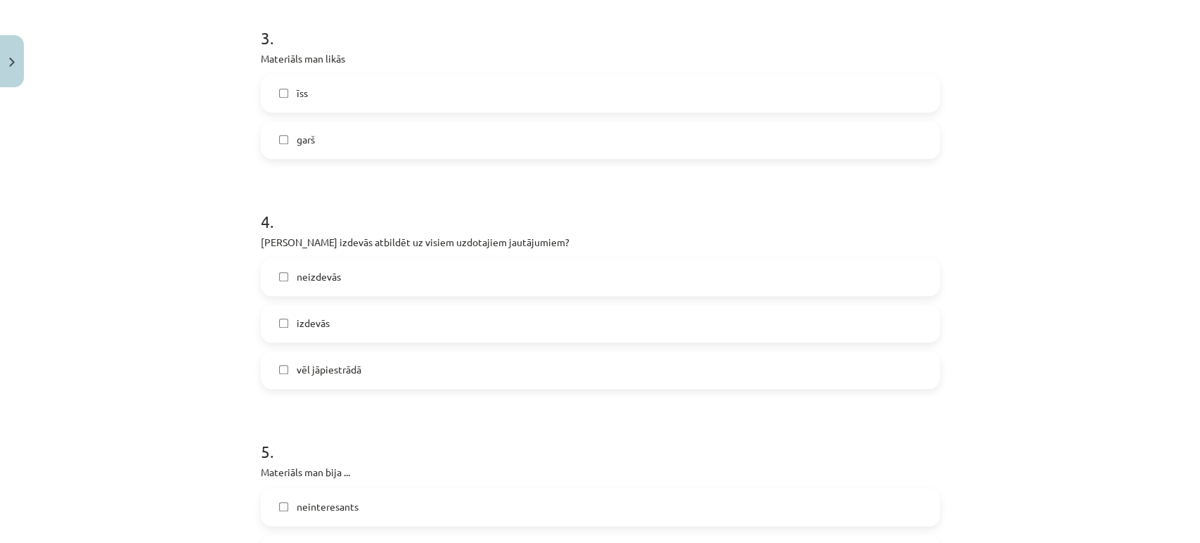
scroll to position [845, 0]
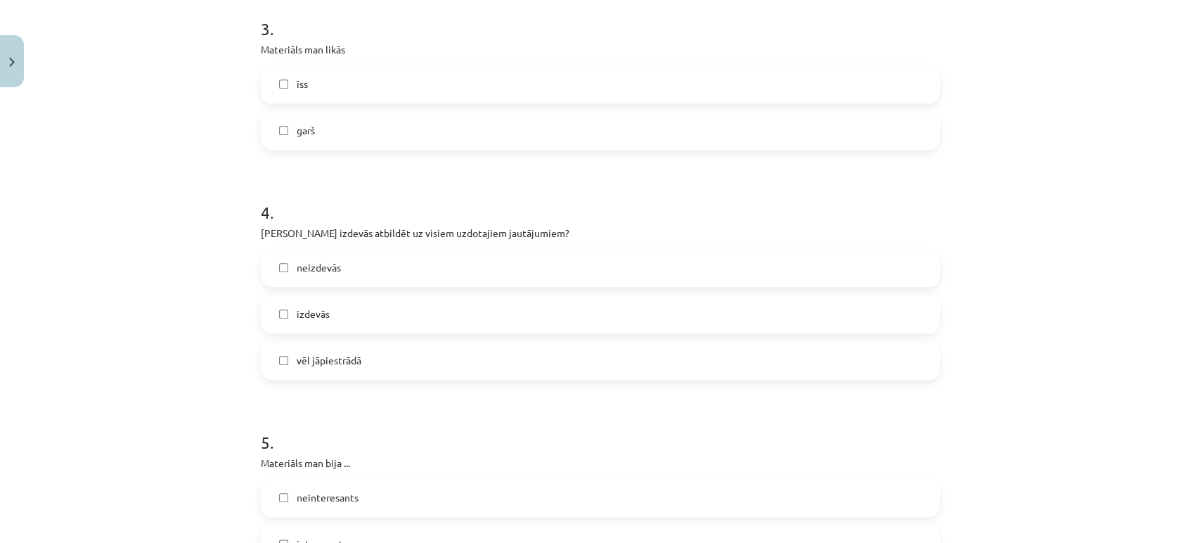
click at [439, 265] on label "neizdevās" at bounding box center [600, 267] width 677 height 35
click at [434, 309] on label "izdevās" at bounding box center [600, 314] width 677 height 35
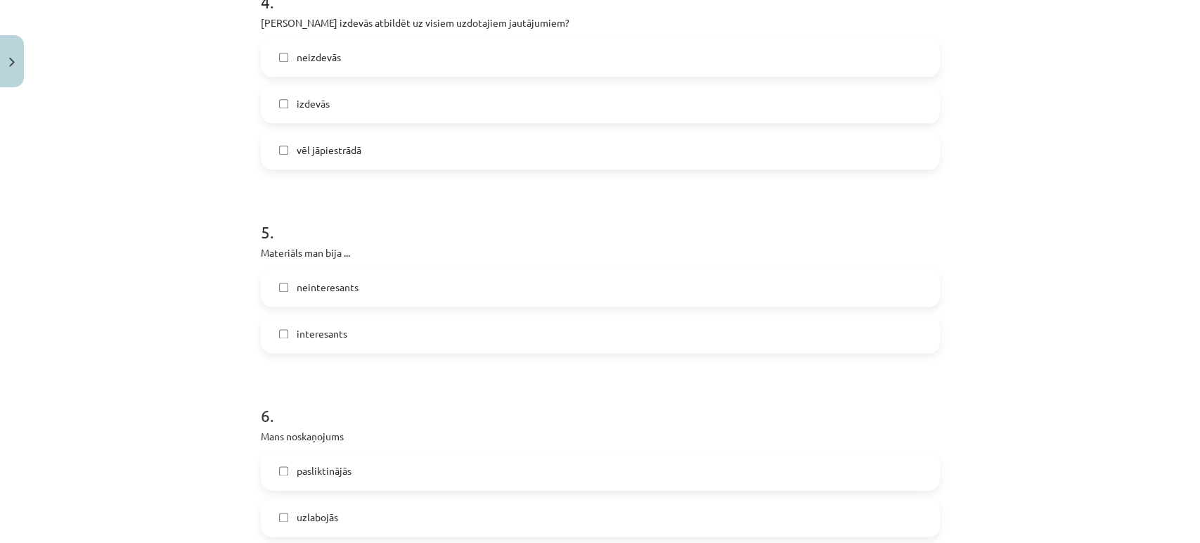
scroll to position [1062, 0]
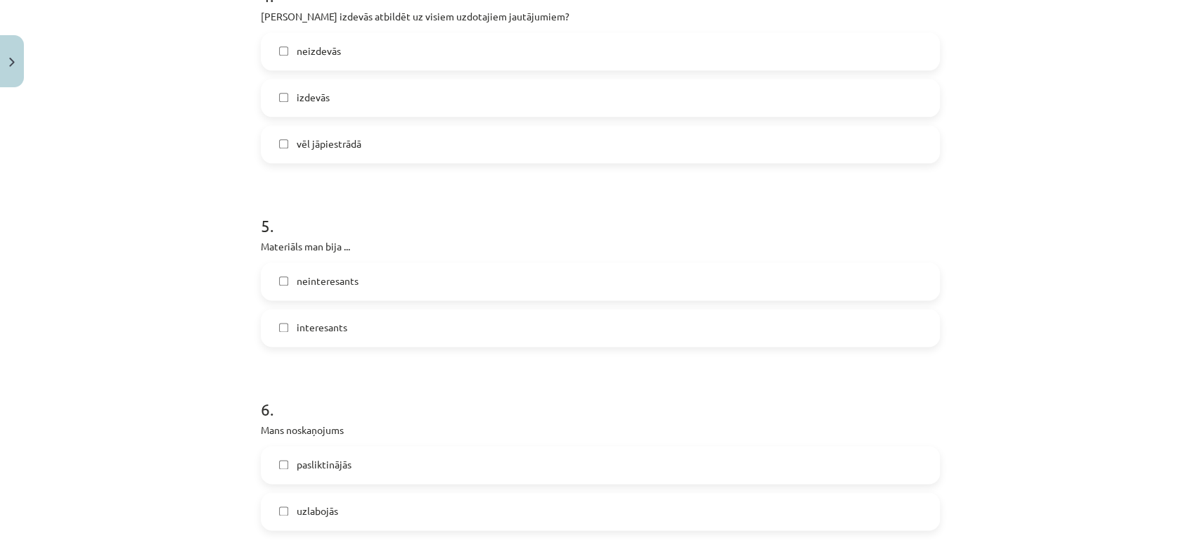
click at [443, 323] on label "interesants" at bounding box center [600, 327] width 677 height 35
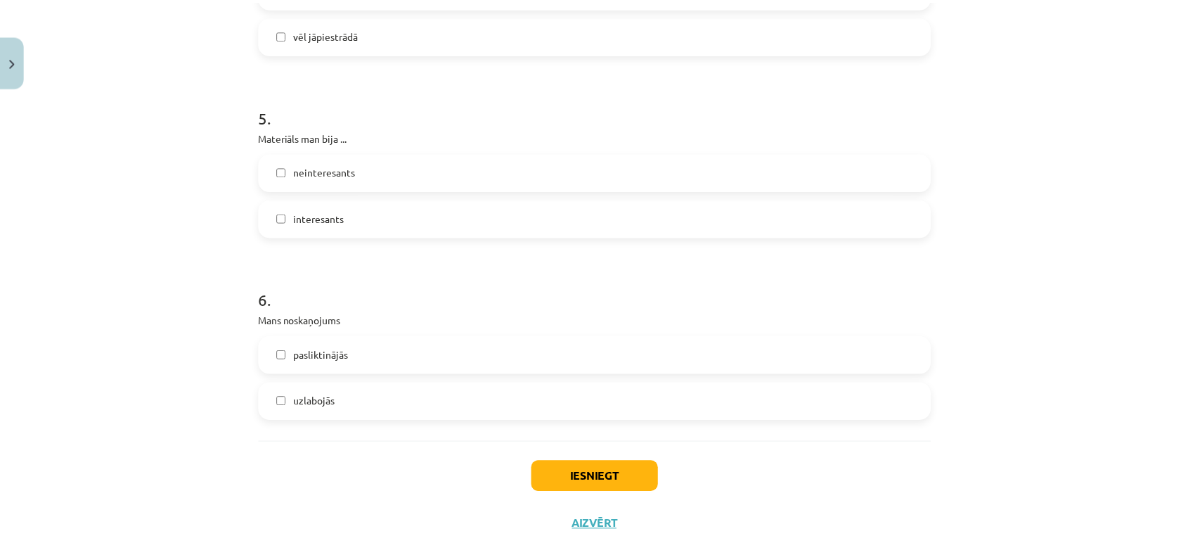
scroll to position [1211, 0]
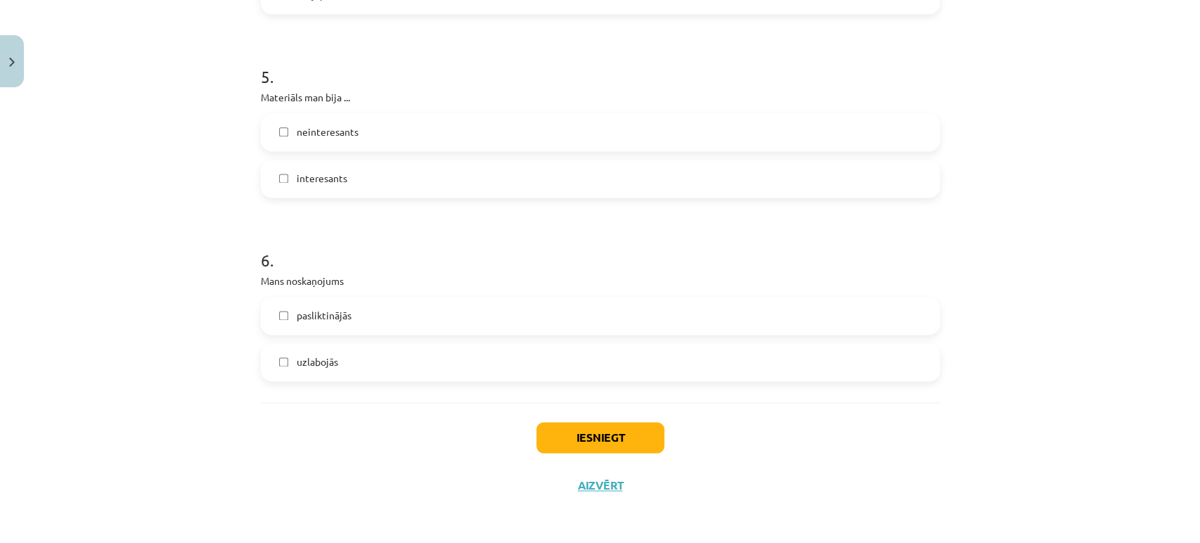
click at [416, 367] on label "uzlabojās" at bounding box center [600, 362] width 677 height 35
click at [572, 432] on button "Iesniegt" at bounding box center [601, 437] width 128 height 31
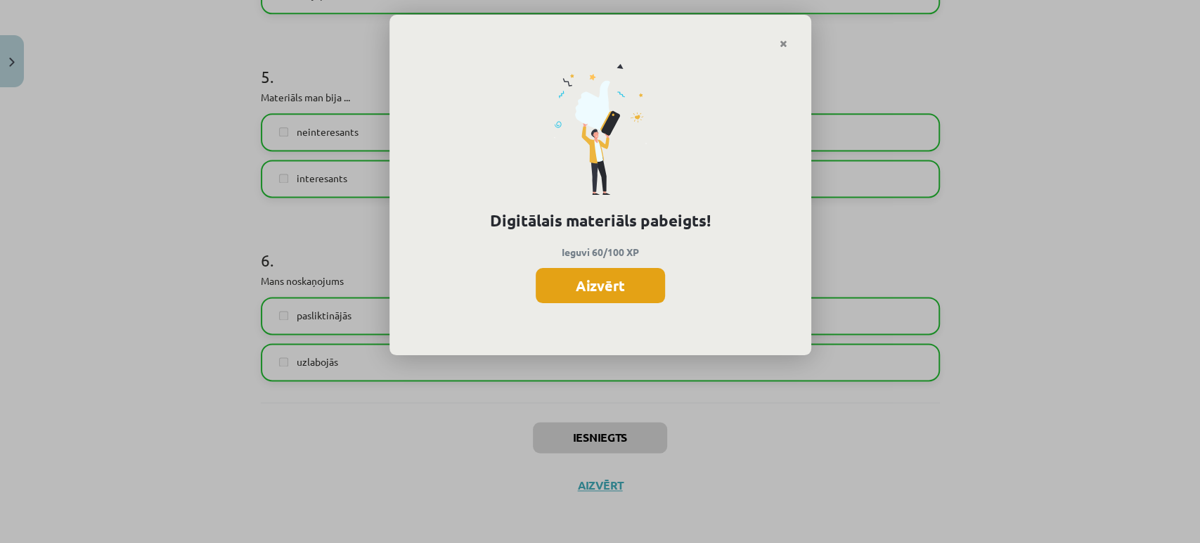
click at [621, 290] on button "Aizvērt" at bounding box center [600, 285] width 129 height 35
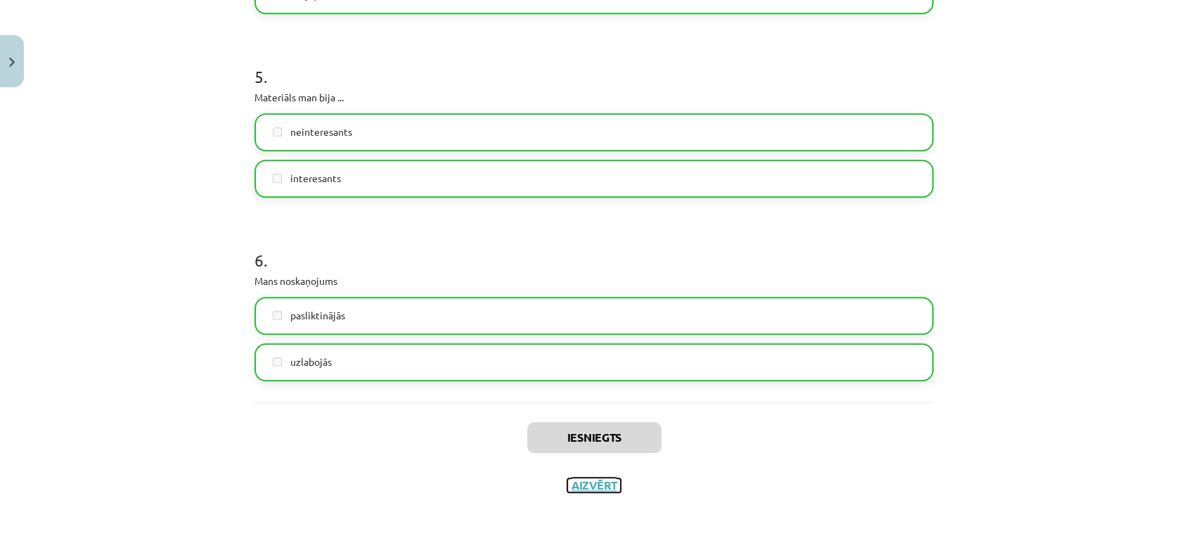
click at [601, 488] on button "Aizvērt" at bounding box center [594, 485] width 53 height 14
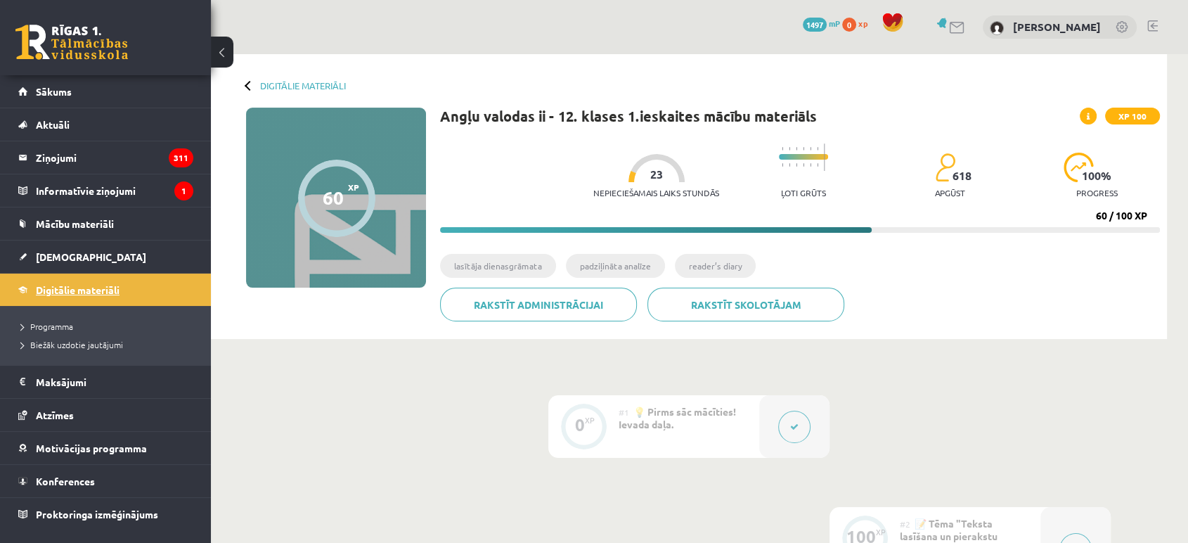
click at [63, 302] on link "Digitālie materiāli" at bounding box center [105, 290] width 175 height 32
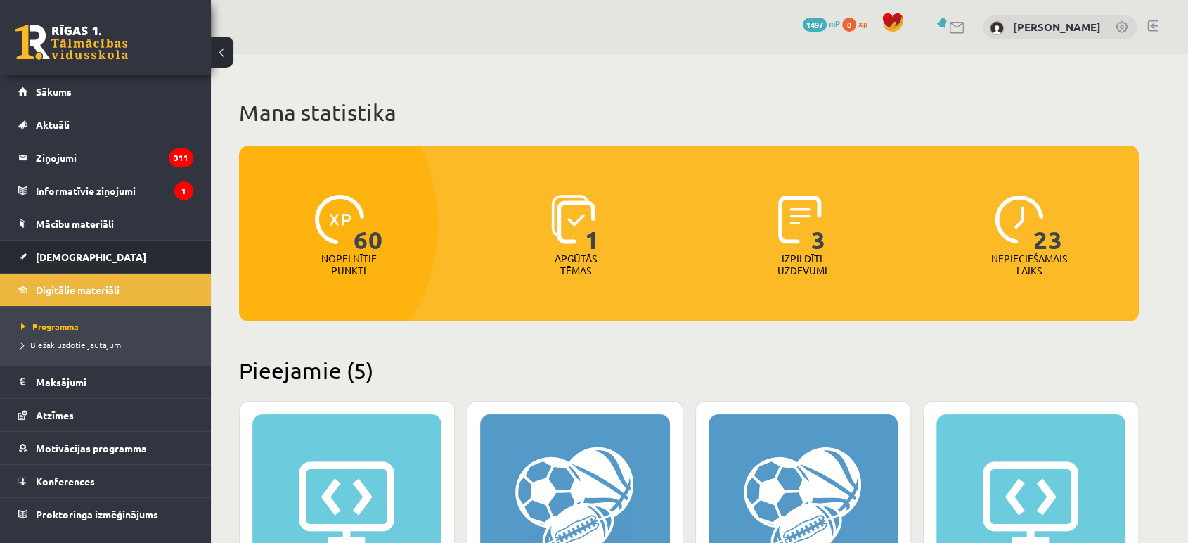
click at [72, 245] on link "[DEMOGRAPHIC_DATA]" at bounding box center [105, 257] width 175 height 32
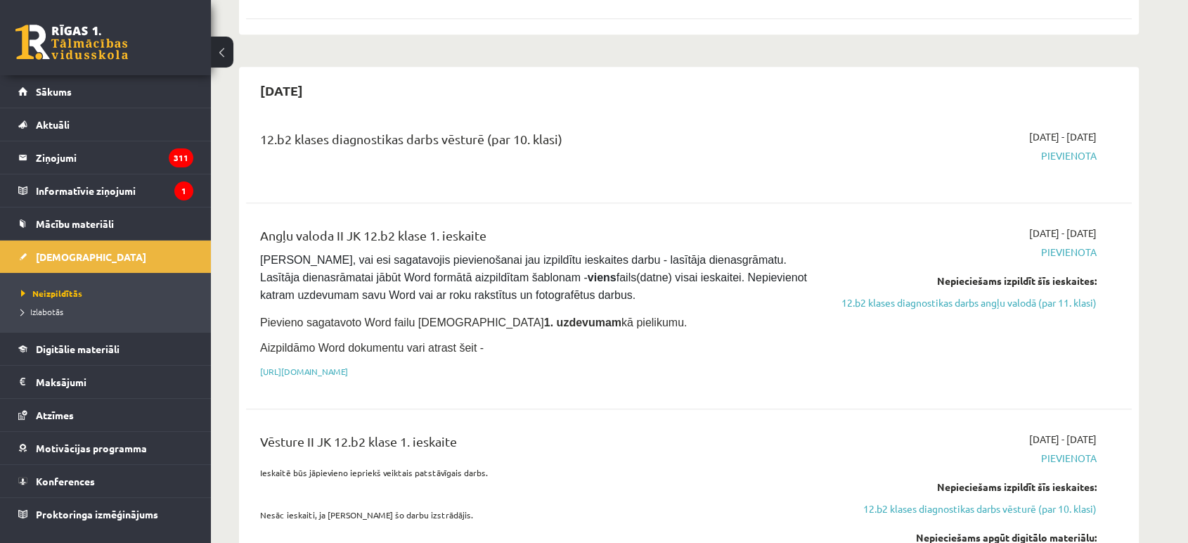
scroll to position [861, 0]
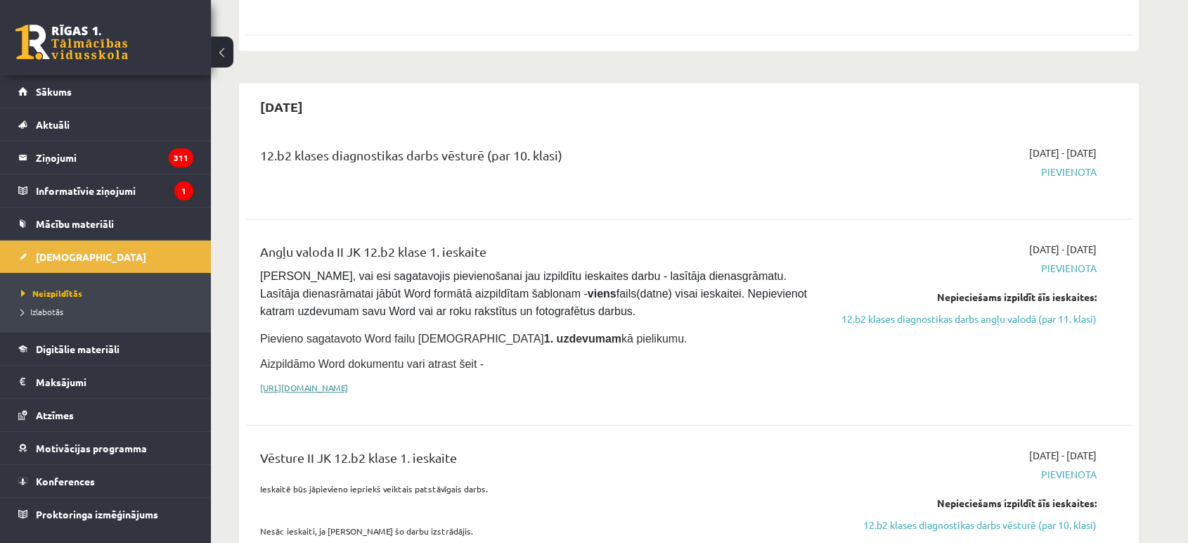
click at [345, 382] on link "https://drive.google.com/drive/folders/1IHE_ip15KOAbO2Se1NDGwZ2e__vlzPUf?usp=sh…" at bounding box center [304, 387] width 88 height 11
click at [89, 191] on legend "Informatīvie ziņojumi 1" at bounding box center [115, 190] width 158 height 32
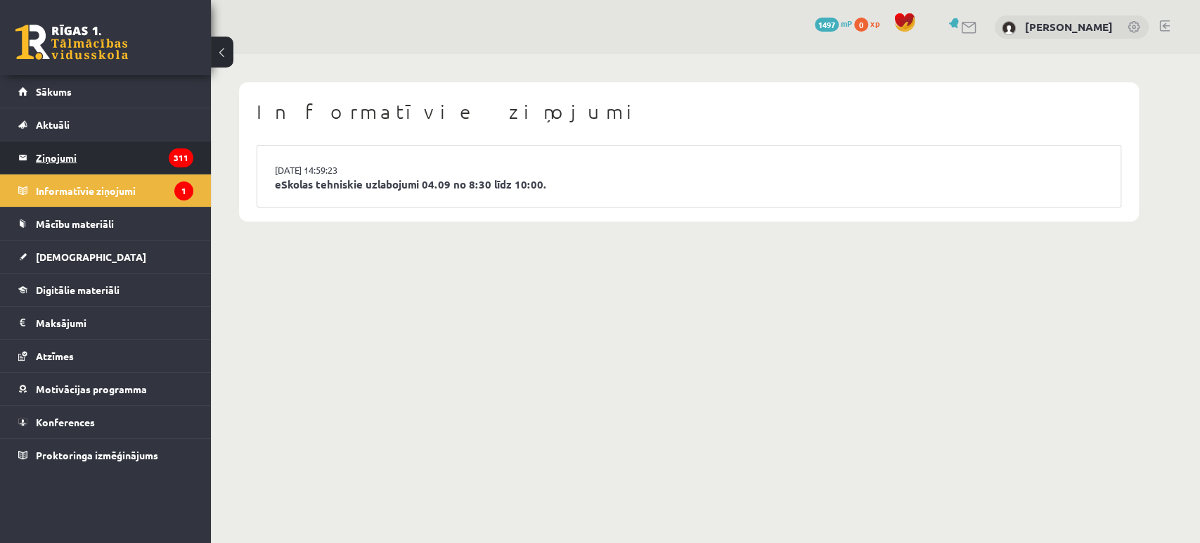
click at [110, 159] on legend "Ziņojumi 311" at bounding box center [115, 157] width 158 height 32
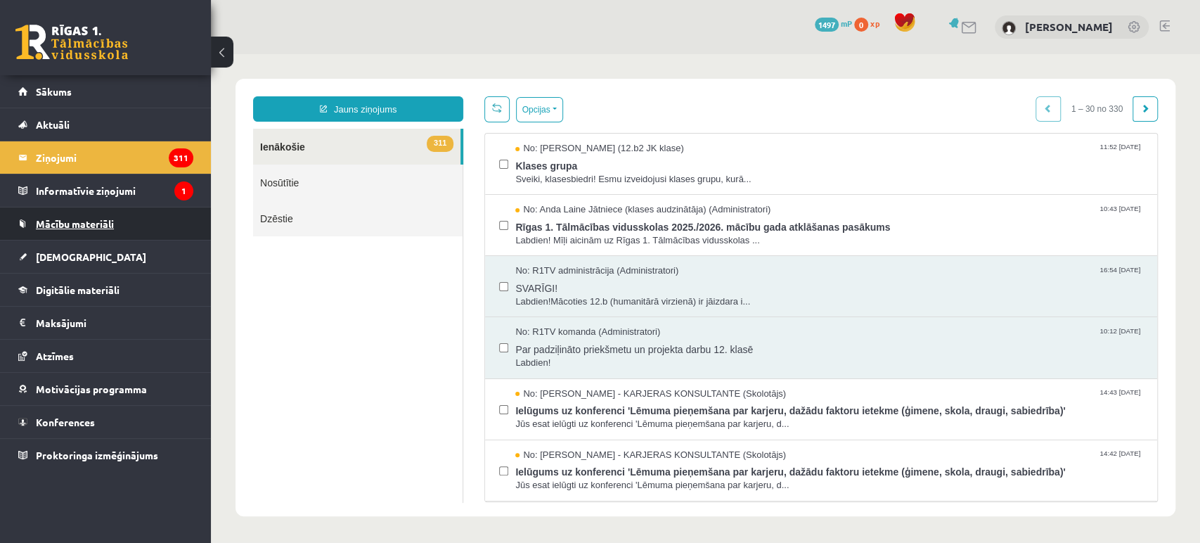
click at [90, 231] on link "Mācību materiāli" at bounding box center [105, 223] width 175 height 32
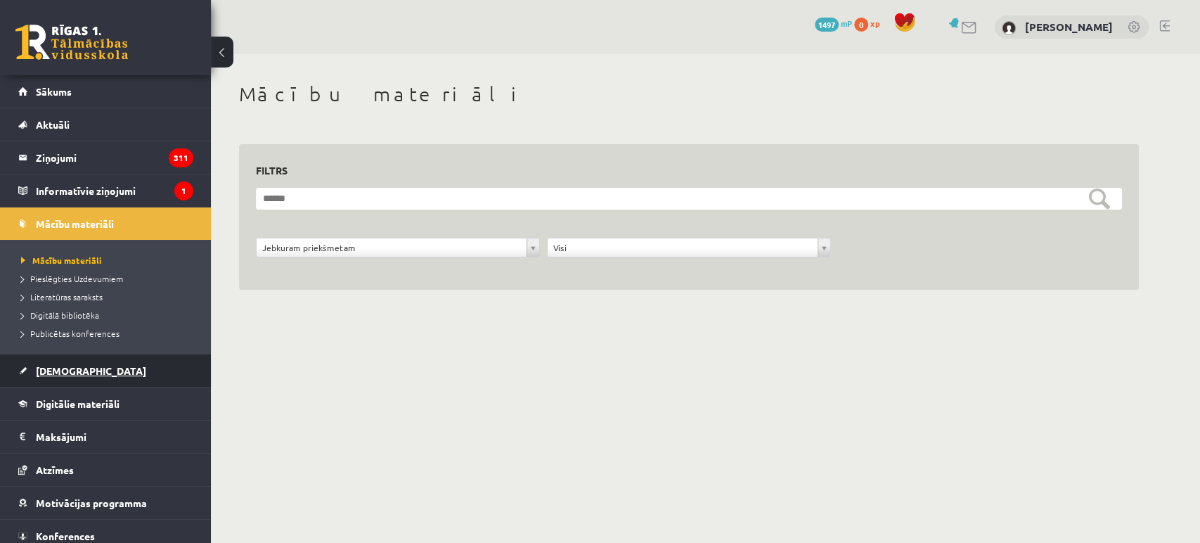
click at [60, 375] on span "[DEMOGRAPHIC_DATA]" at bounding box center [91, 370] width 110 height 13
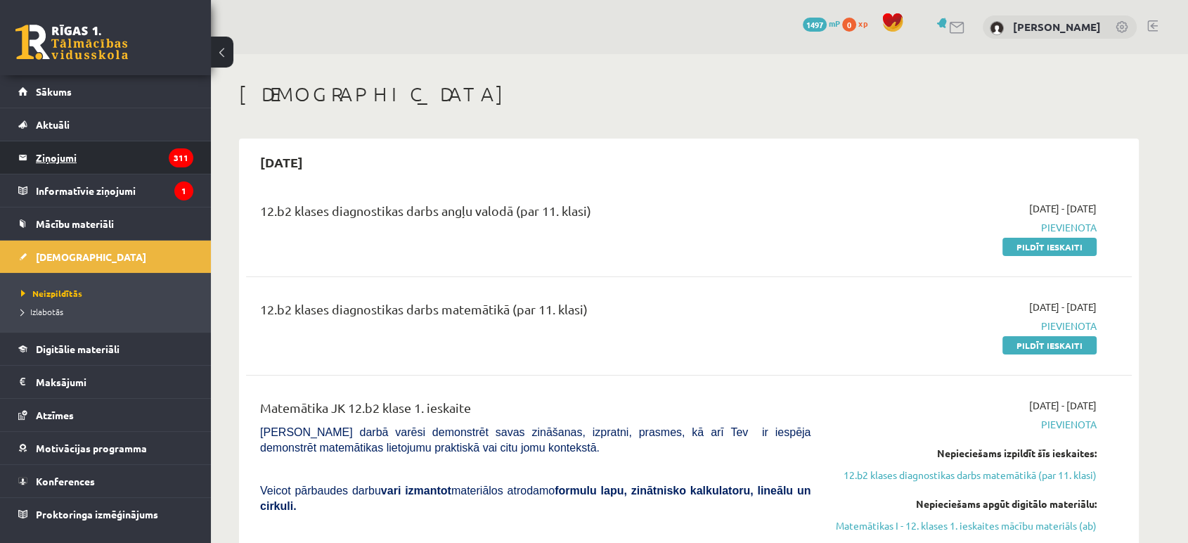
click at [101, 148] on legend "Ziņojumi 311" at bounding box center [115, 157] width 158 height 32
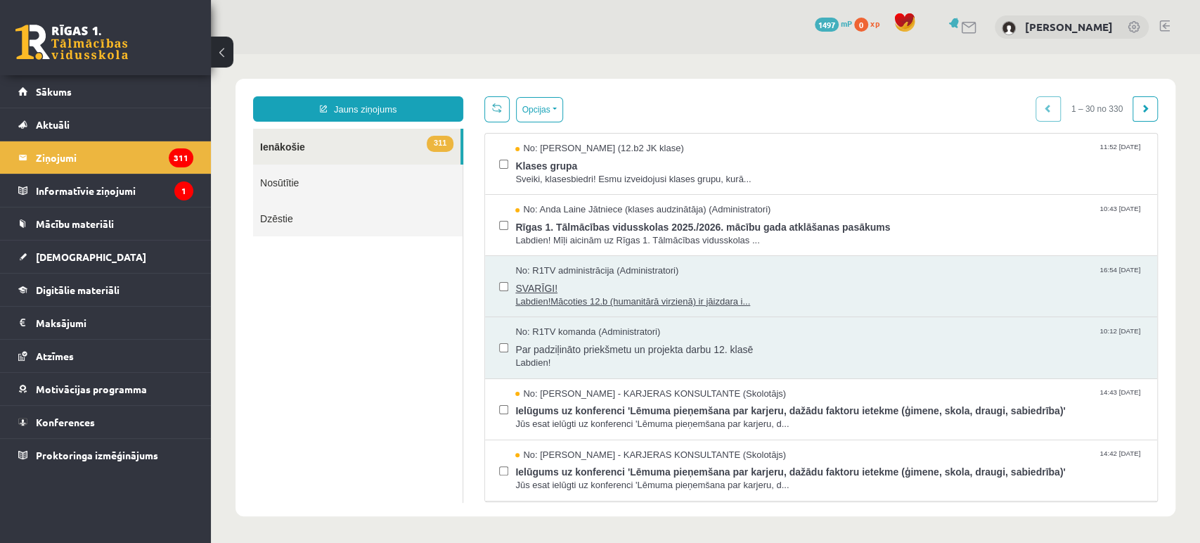
click at [579, 297] on span "Labdien!Mācoties 12.b (humanitārā virzienā) ir jāizdara i..." at bounding box center [829, 301] width 628 height 13
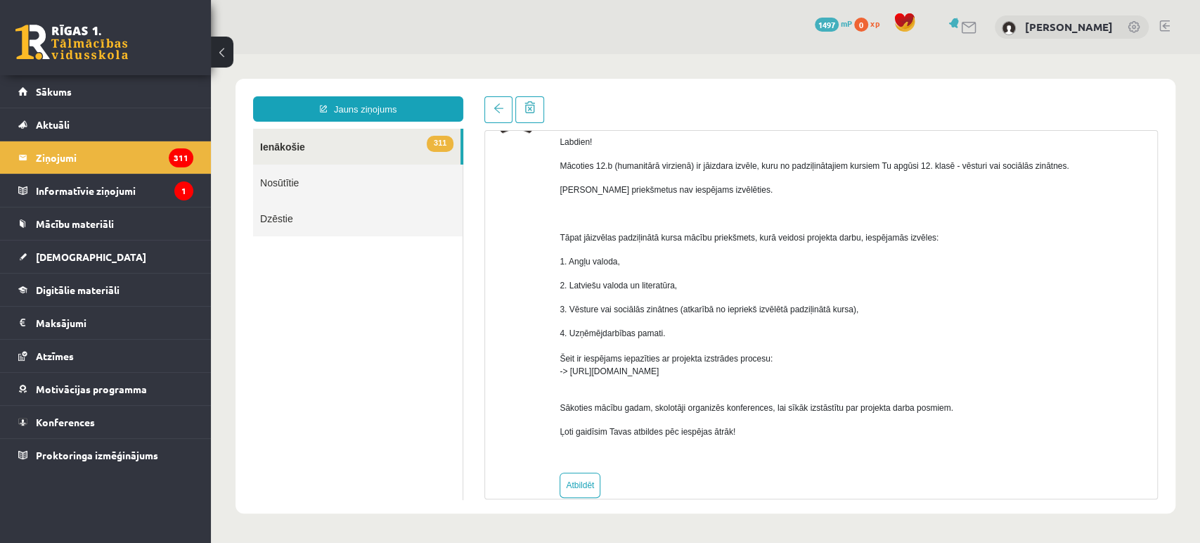
scroll to position [118, 0]
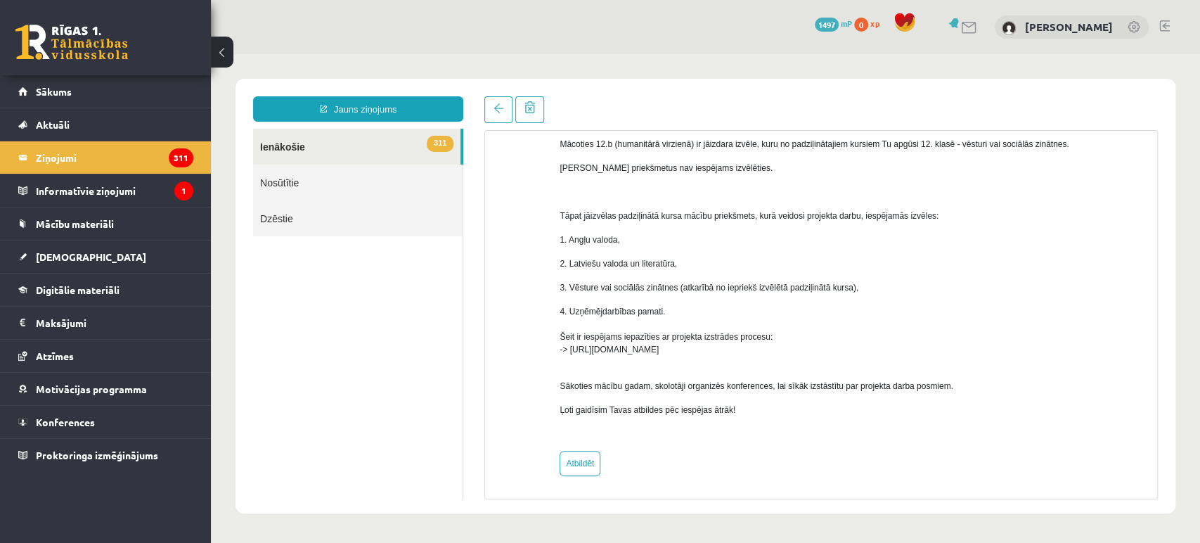
click at [227, 53] on button at bounding box center [222, 52] width 23 height 31
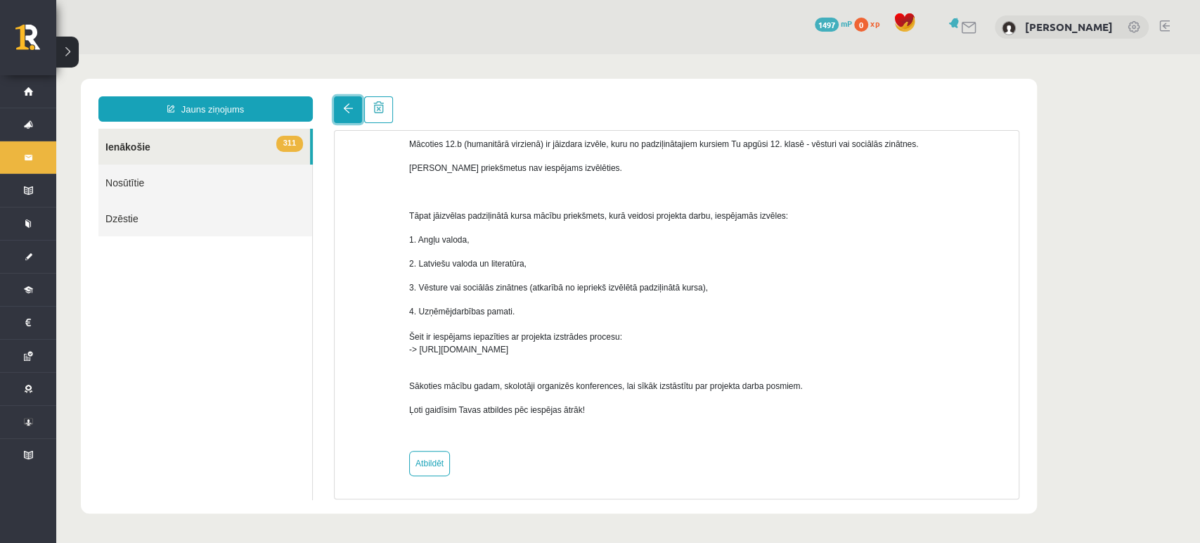
click at [352, 105] on span at bounding box center [348, 108] width 10 height 10
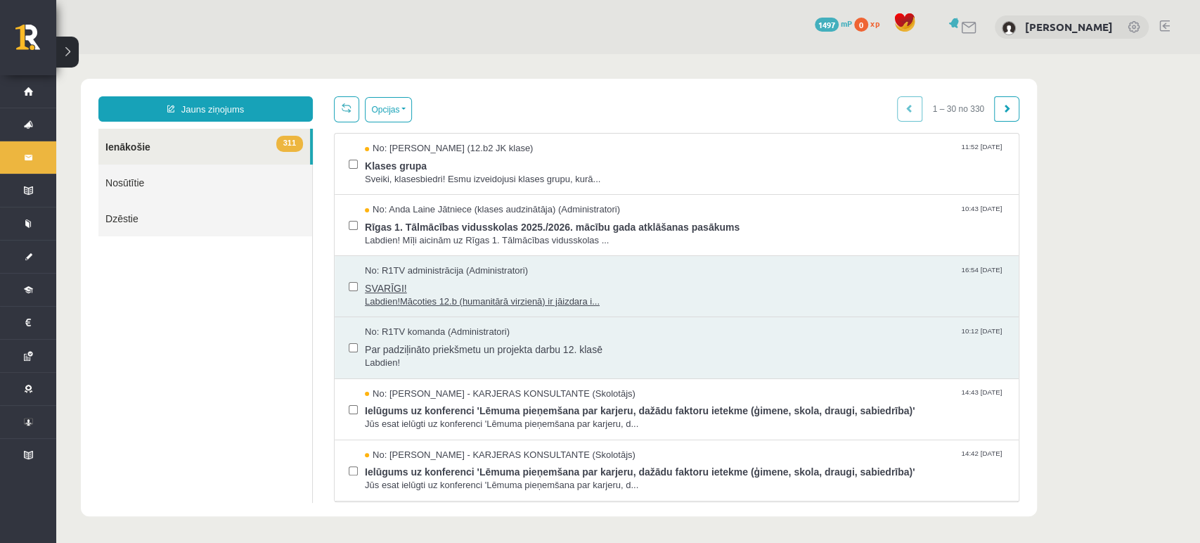
scroll to position [0, 0]
click at [461, 179] on span "Sveiki, klasesbiedri! Esmu izveidojusi klases grupu, kurā..." at bounding box center [685, 179] width 640 height 13
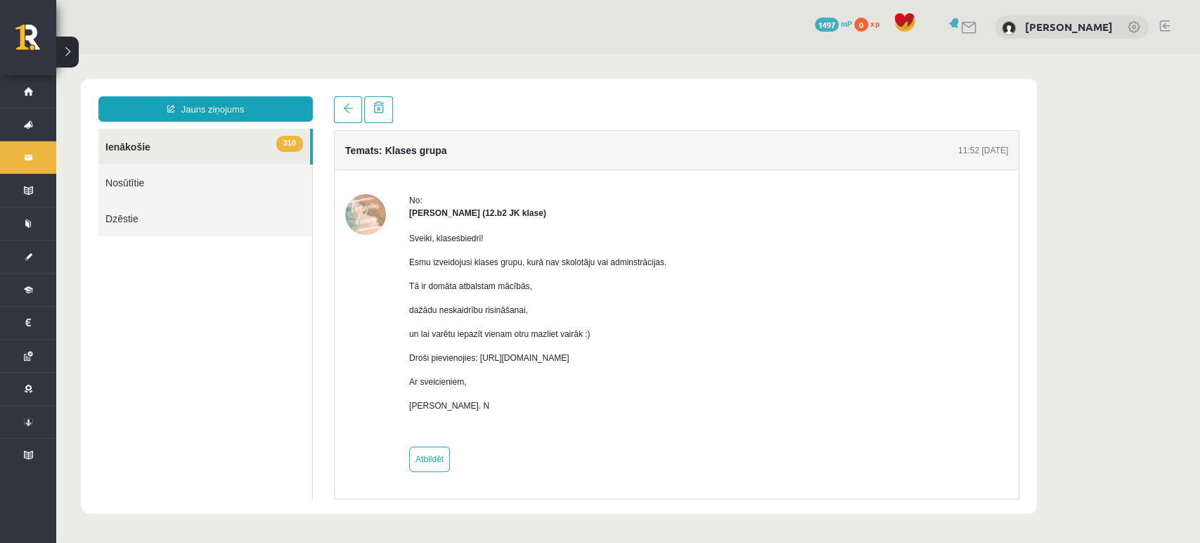
drag, startPoint x: 475, startPoint y: 359, endPoint x: 763, endPoint y: 361, distance: 287.6
click at [763, 361] on div "No: Marta Laura Neļķe (12.b2 JK klase) Sveiki, klasesbiedri! Esmu izveidojusi k…" at bounding box center [676, 333] width 663 height 278
copy p "https://chat.whatsapp.com/HkebWIL1WZ7H6GQitIshfE?mode=ems_copy_c"
click at [346, 103] on link at bounding box center [348, 109] width 28 height 27
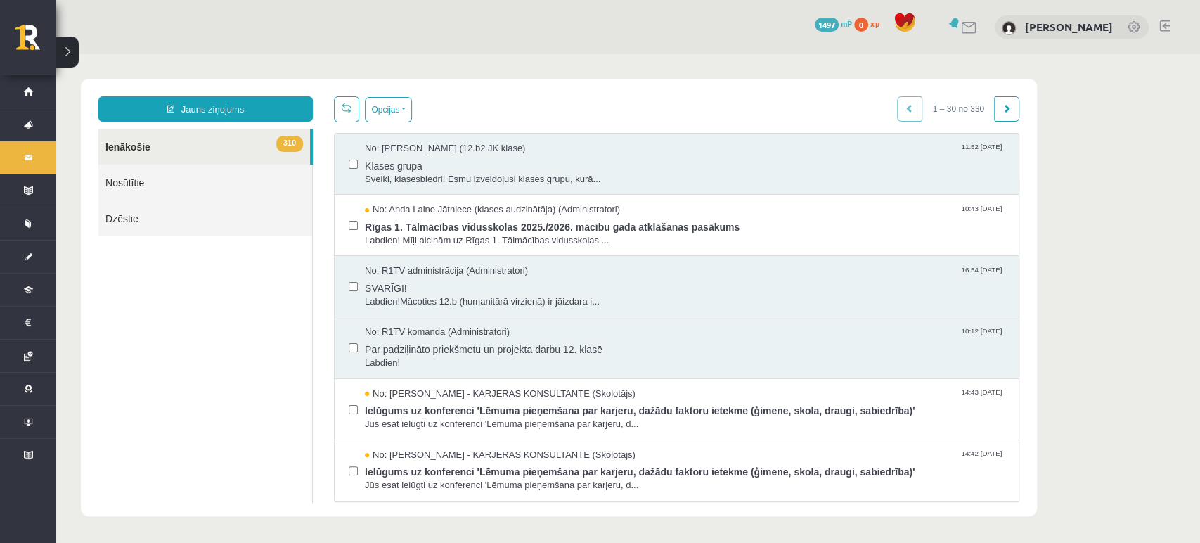
click at [731, 61] on body "Jauns ziņojums 310 Ienākošie Nosūtītie Dzēstie *** ********* ********* ******* …" at bounding box center [628, 297] width 1144 height 487
click at [231, 145] on link "310 Ienākošie" at bounding box center [204, 147] width 212 height 36
click at [432, 357] on span "Labdien!" at bounding box center [685, 363] width 640 height 13
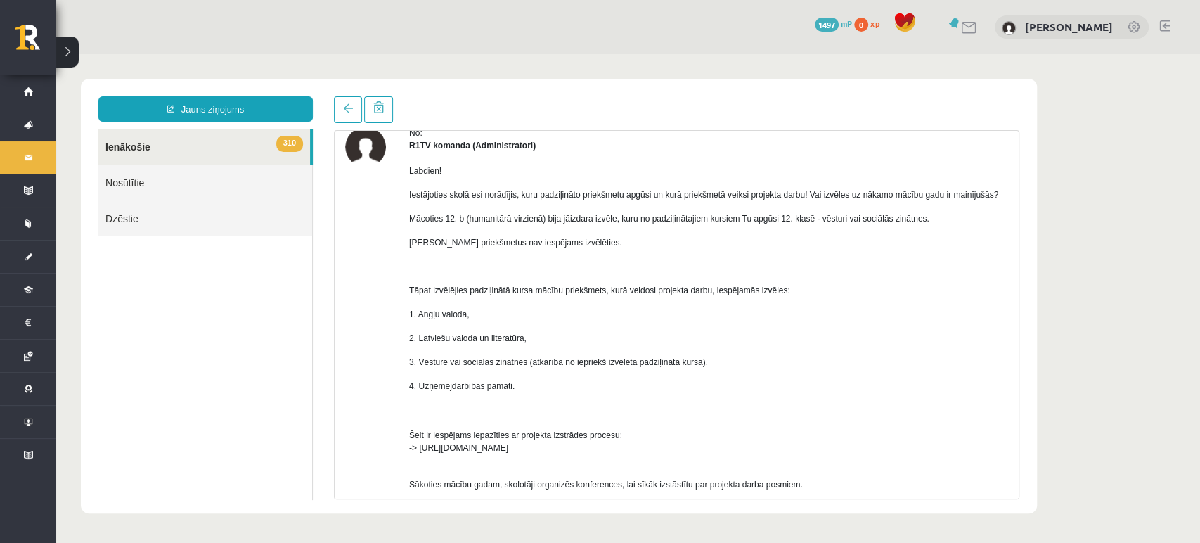
scroll to position [46, 0]
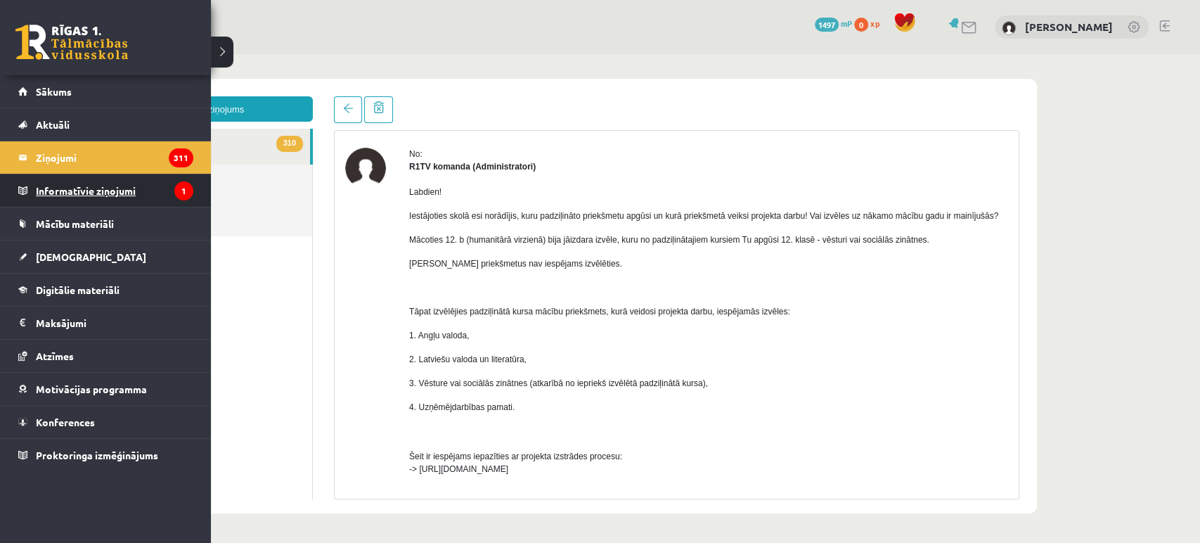
click at [115, 184] on legend "Informatīvie ziņojumi 1" at bounding box center [115, 190] width 158 height 32
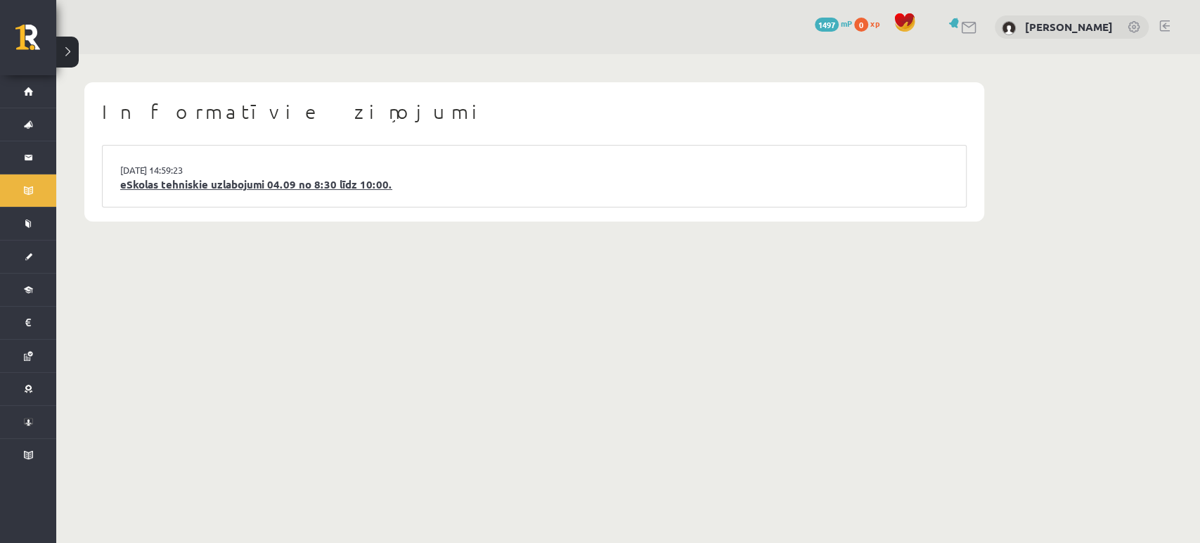
click at [205, 184] on link "eSkolas tehniskie uzlabojumi 04.09 no 8:30 līdz 10:00." at bounding box center [534, 185] width 828 height 16
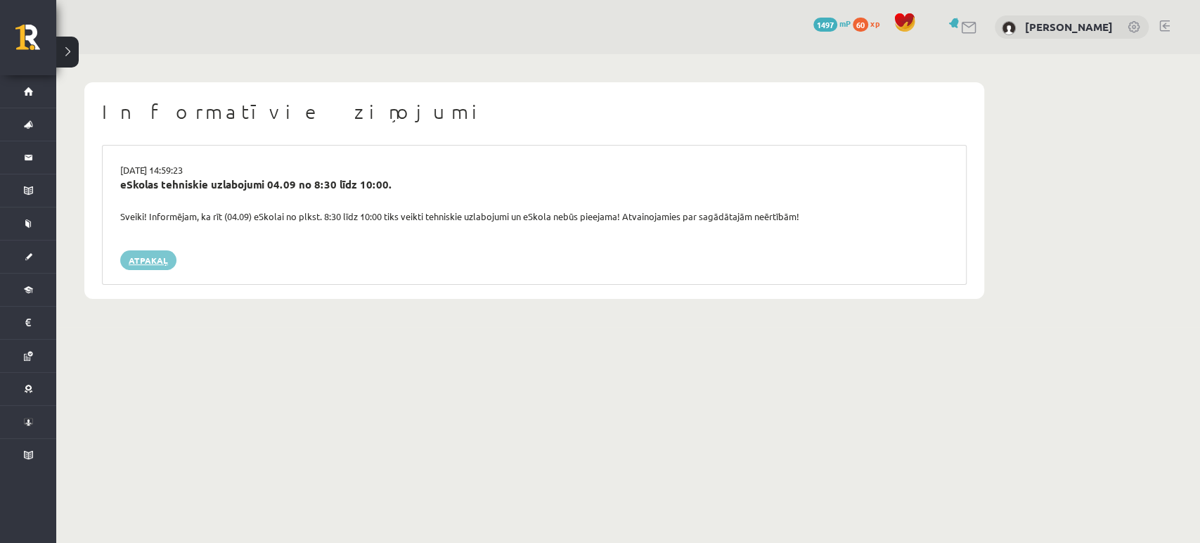
click at [151, 269] on link "Atpakaļ" at bounding box center [148, 260] width 56 height 20
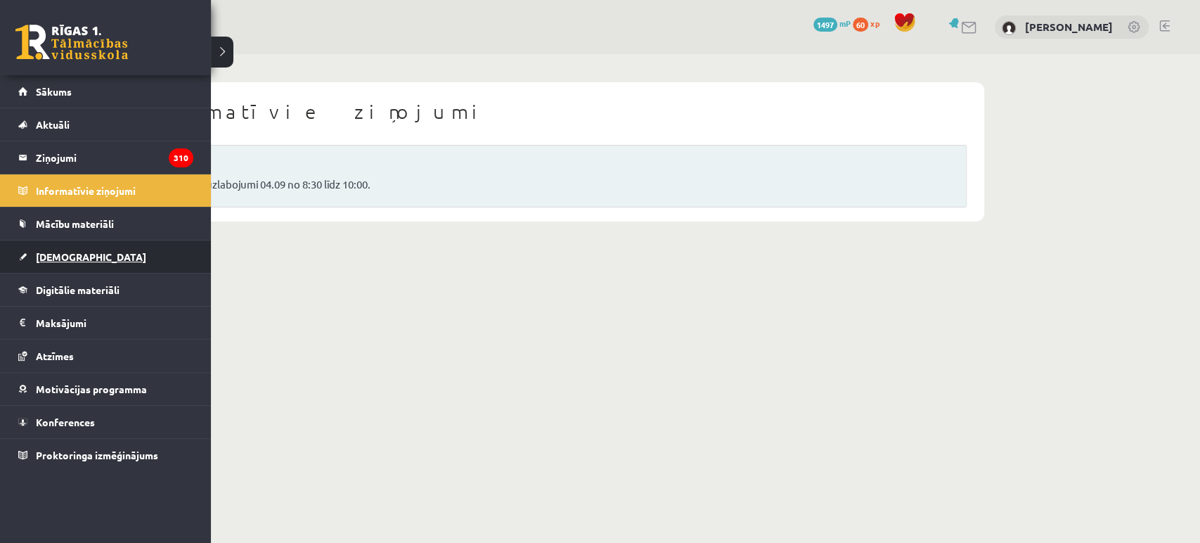
click at [68, 257] on span "[DEMOGRAPHIC_DATA]" at bounding box center [91, 256] width 110 height 13
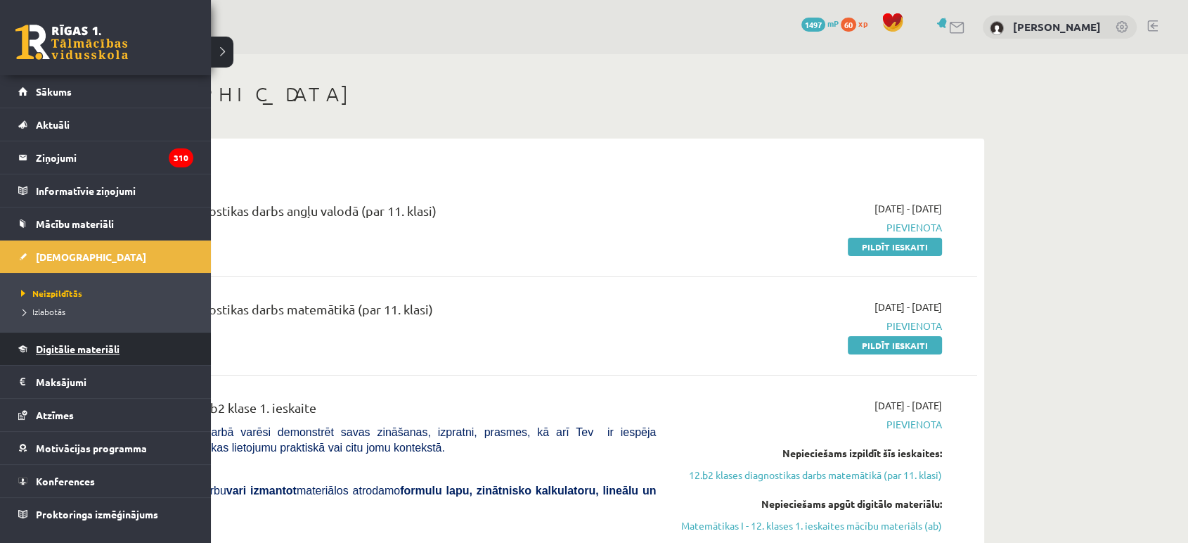
click at [72, 343] on span "Digitālie materiāli" at bounding box center [78, 348] width 84 height 13
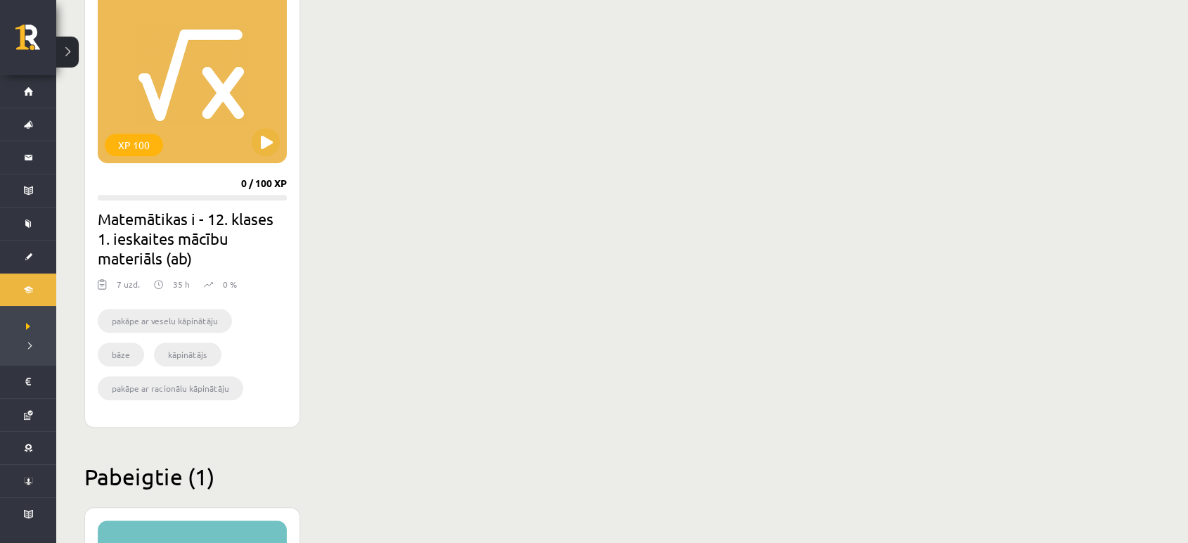
scroll to position [838, 0]
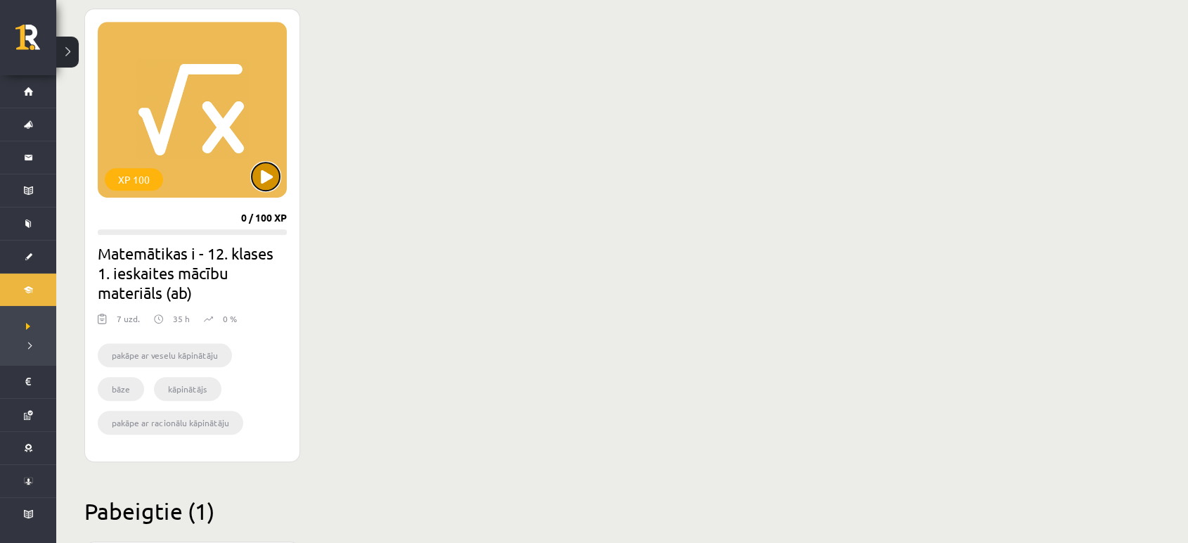
click at [268, 188] on button at bounding box center [266, 176] width 28 height 28
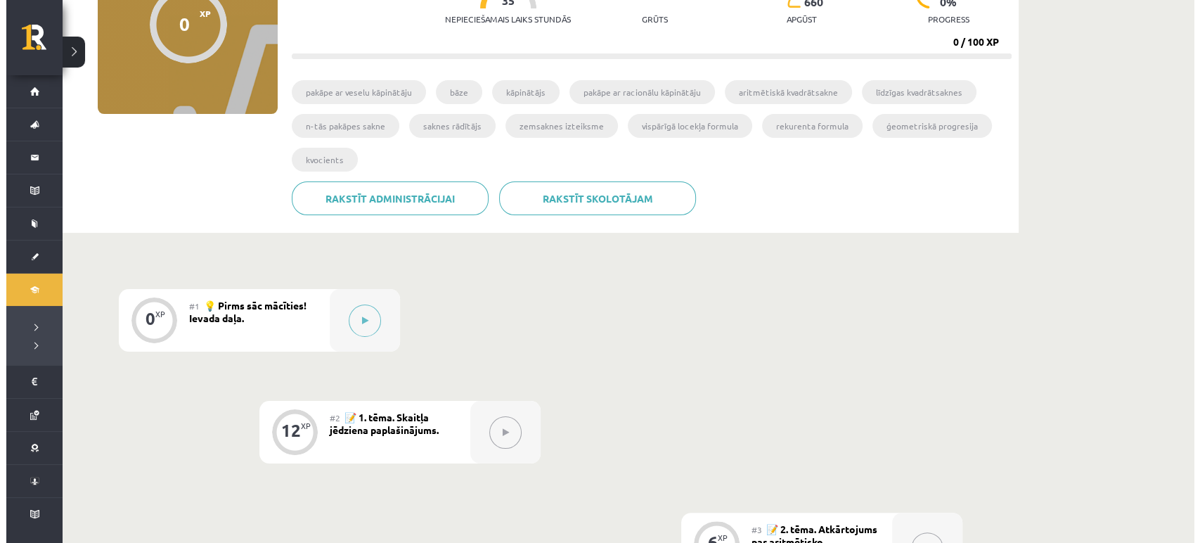
scroll to position [185, 0]
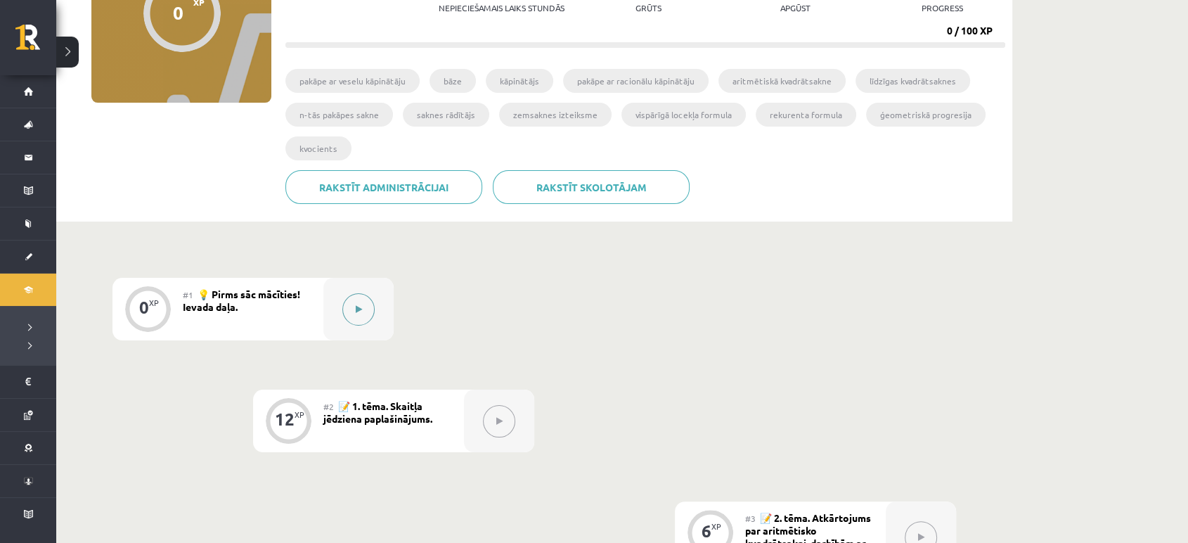
click at [360, 308] on icon at bounding box center [359, 309] width 6 height 8
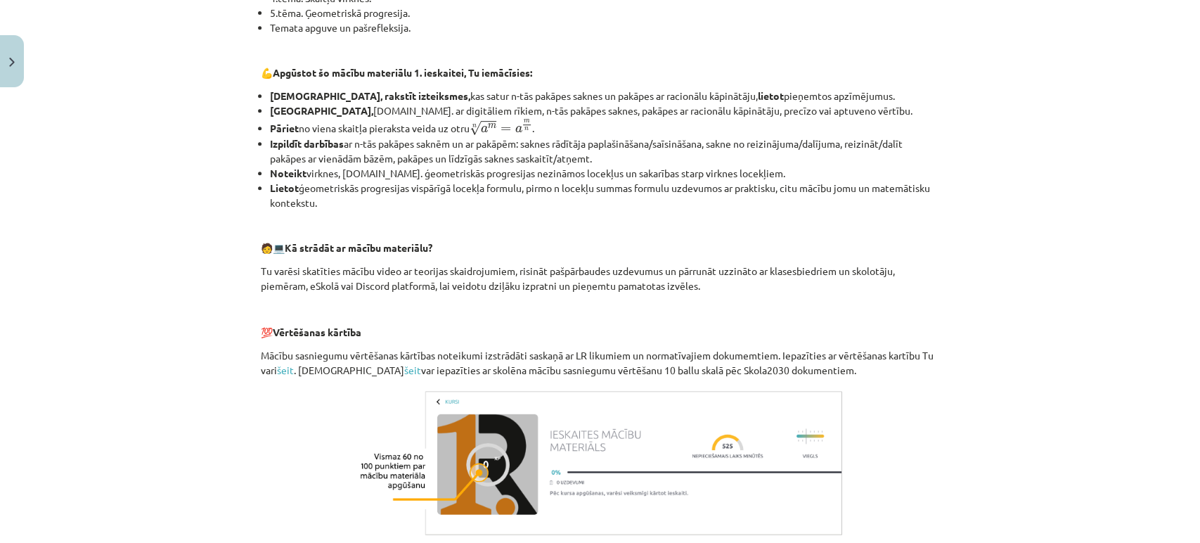
scroll to position [587, 0]
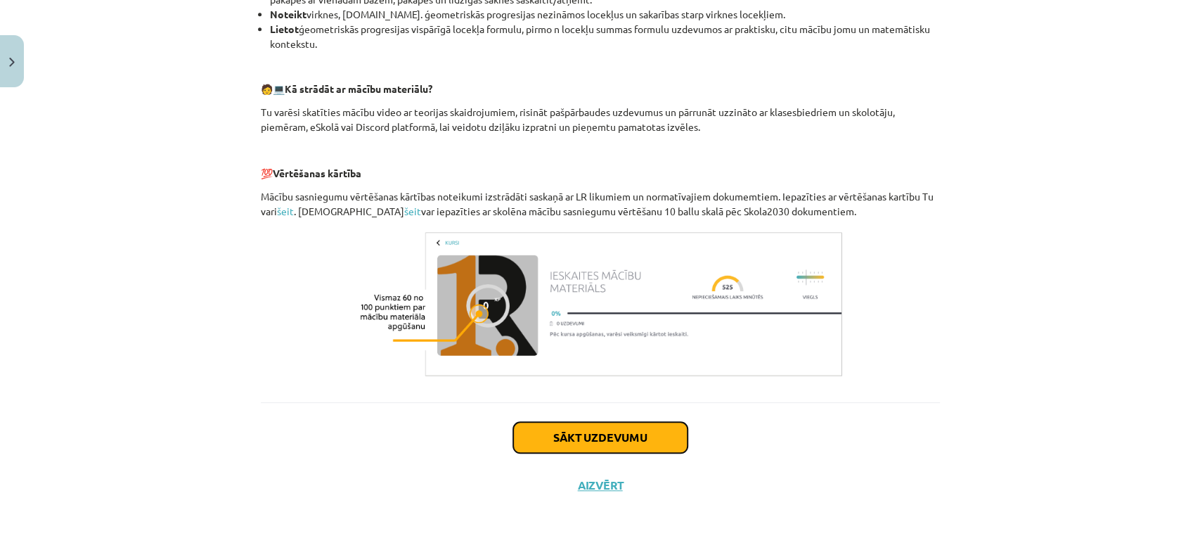
click at [542, 425] on button "Sākt uzdevumu" at bounding box center [600, 437] width 174 height 31
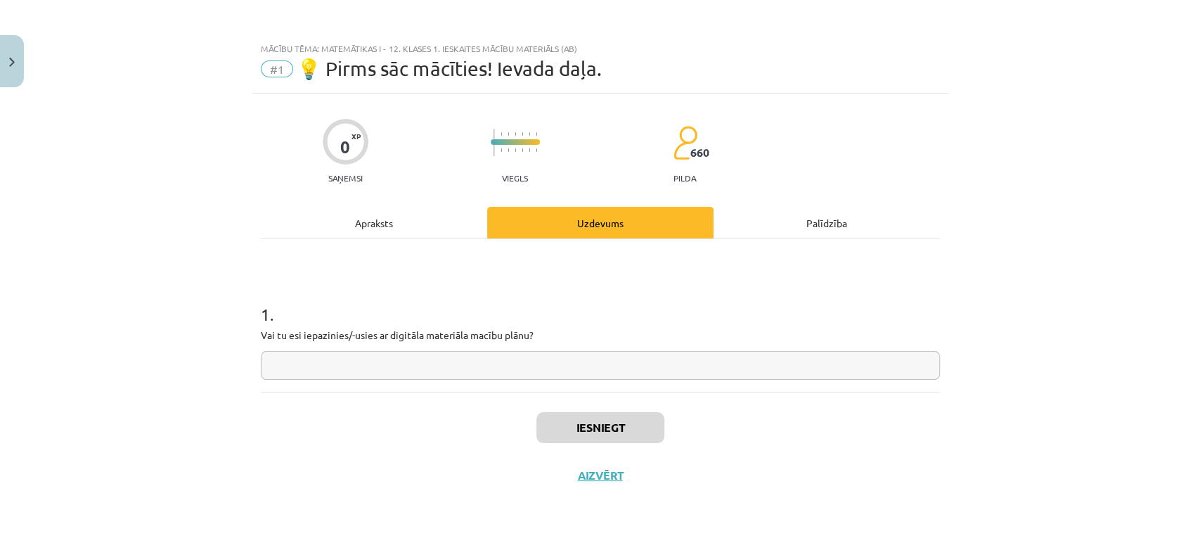
scroll to position [0, 0]
click at [467, 359] on input "text" at bounding box center [600, 365] width 679 height 29
type input "**********"
click at [585, 423] on button "Iesniegt" at bounding box center [601, 427] width 128 height 31
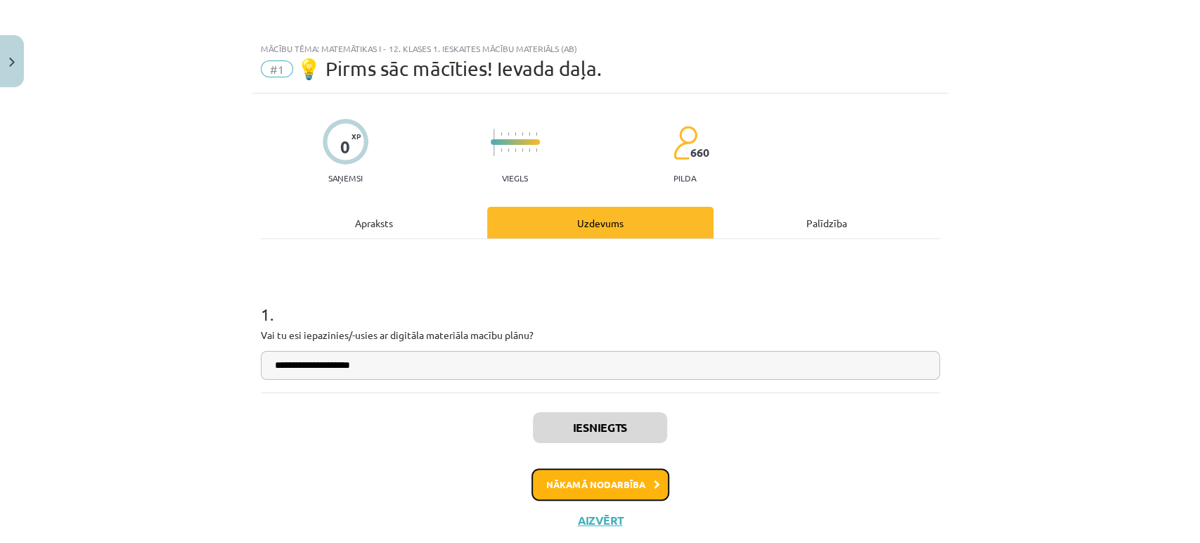
click at [569, 488] on button "Nākamā nodarbība" at bounding box center [601, 484] width 138 height 32
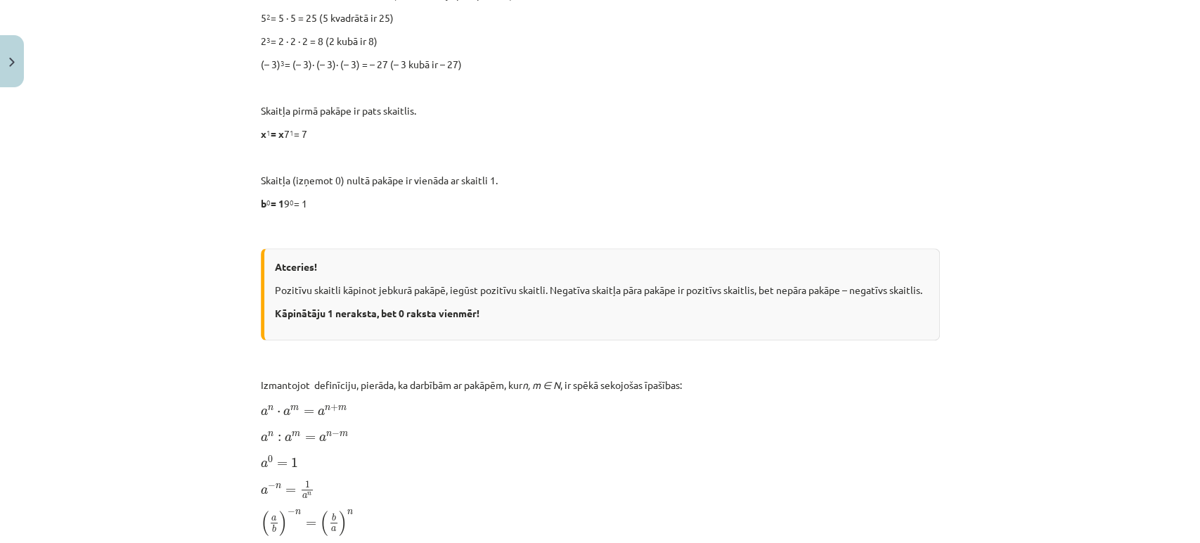
scroll to position [627, 0]
drag, startPoint x: 542, startPoint y: 284, endPoint x: 747, endPoint y: 283, distance: 204.6
click at [747, 283] on p "Pozitīvu skaitli kāpinot jebkurā pakāpē, iegūst pozitīvu skaitli. Negatīva skai…" at bounding box center [602, 288] width 654 height 15
copy p "Negatīva skaitļa pāra pakāpe ir pozitīvs skaitlis"
click at [660, 321] on div "Atceries! Pozitīvu skaitli kāpinot jebkurā pakāpē, iegūst pozitīvu skaitli. Neg…" at bounding box center [600, 293] width 679 height 92
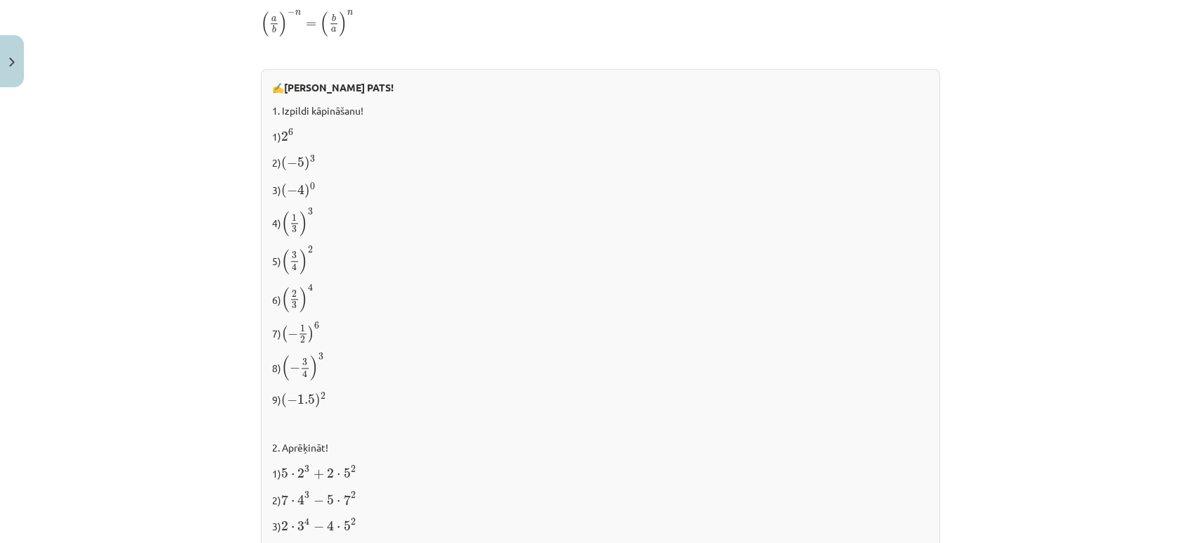
scroll to position [1122, 0]
drag, startPoint x: 275, startPoint y: 260, endPoint x: 313, endPoint y: 260, distance: 38.0
click at [313, 260] on p "5) ( 3 4 ) 2 ( 3 4 ) 2" at bounding box center [600, 263] width 657 height 30
copy p "( 3 4 ) 2 ( 3 4 ) 2"
click at [261, 269] on div "✍️ [PERSON_NAME] PATS! 1. Izpildi kāpināšanu! 1) 2 6 2 6 2) ( − 5 ) 3 ( − 5 ) 3…" at bounding box center [600, 365] width 679 height 587
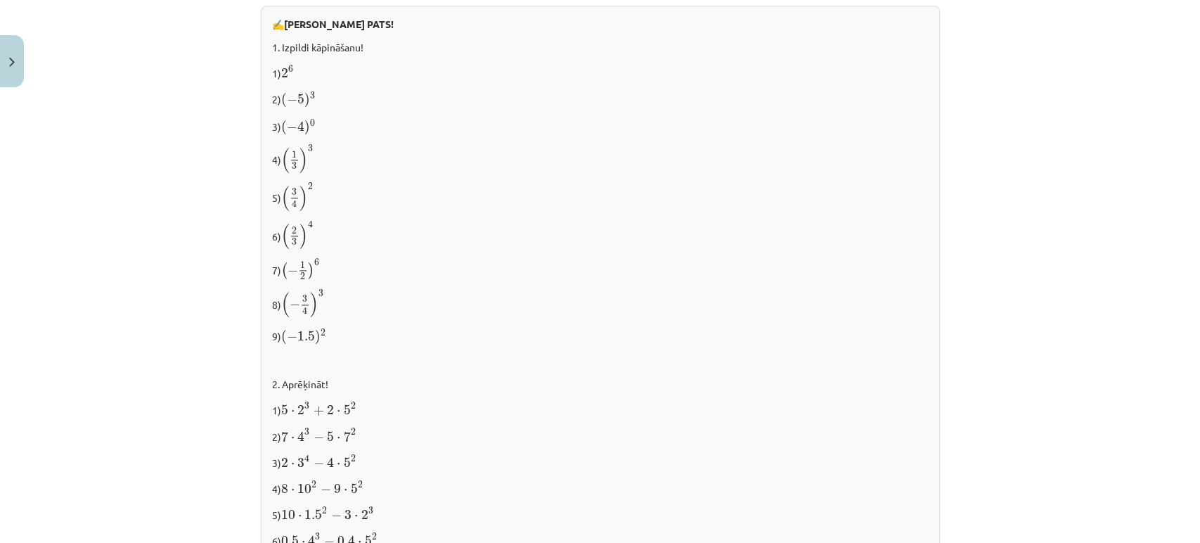
scroll to position [1191, 0]
drag, startPoint x: 270, startPoint y: 248, endPoint x: 324, endPoint y: 274, distance: 60.1
click at [324, 274] on div "✍️ [PERSON_NAME] PATS! 1. Izpildi kāpināšanu! 1) 2 6 2 6 2) ( − 5 ) 3 ( − 5 ) 3…" at bounding box center [600, 297] width 679 height 587
click at [324, 274] on p "7) ( − 1 2 ) 6 ( − 1 2 ) 6" at bounding box center [600, 267] width 657 height 23
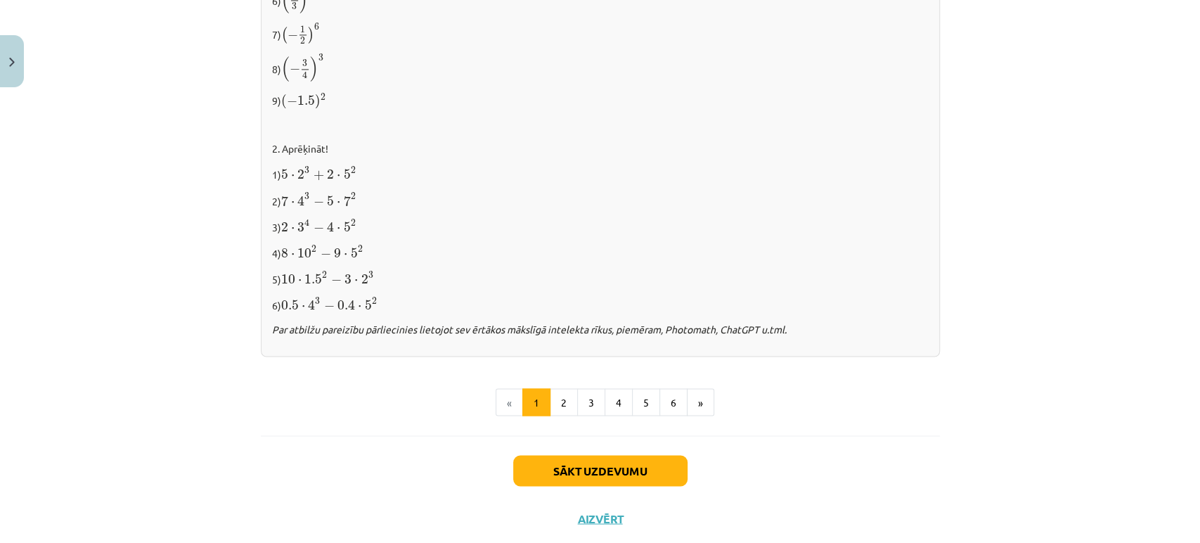
scroll to position [1425, 0]
click at [556, 407] on button "2" at bounding box center [564, 401] width 28 height 28
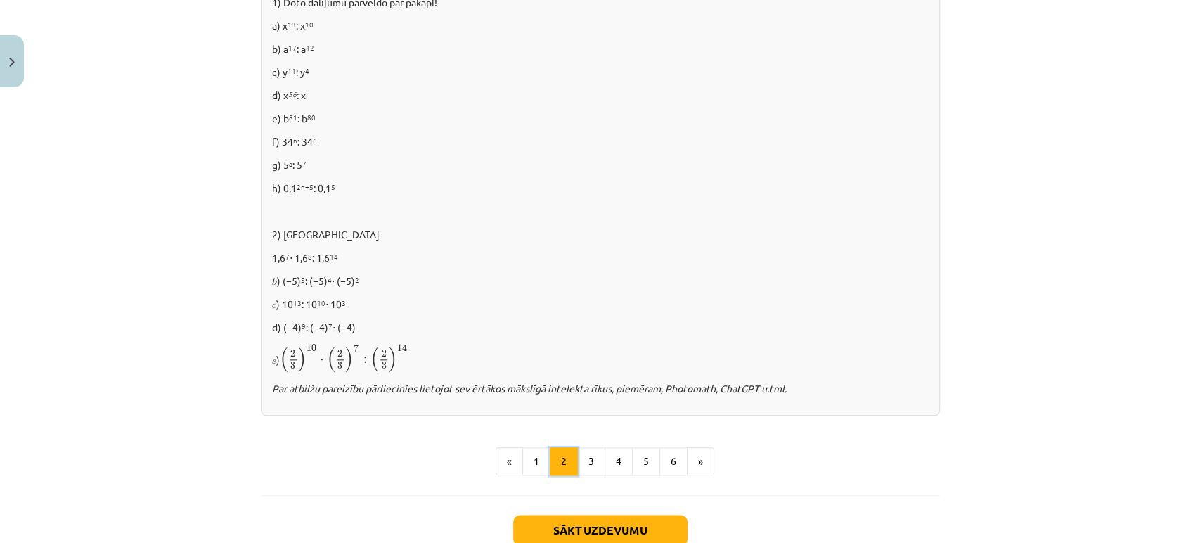
scroll to position [857, 0]
click at [572, 534] on button "Sākt uzdevumu" at bounding box center [600, 529] width 174 height 31
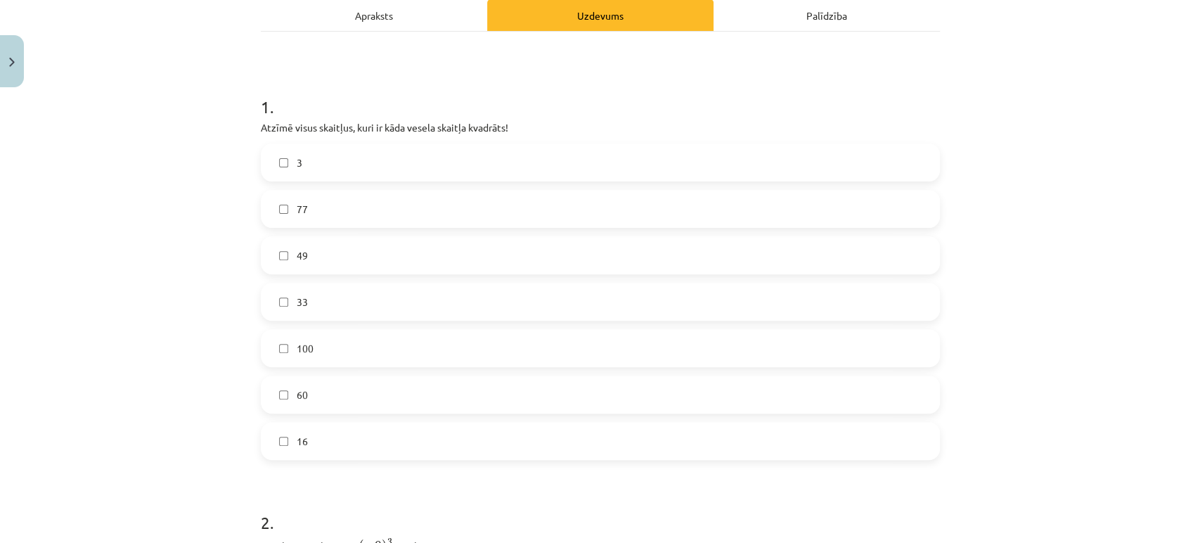
scroll to position [238, 0]
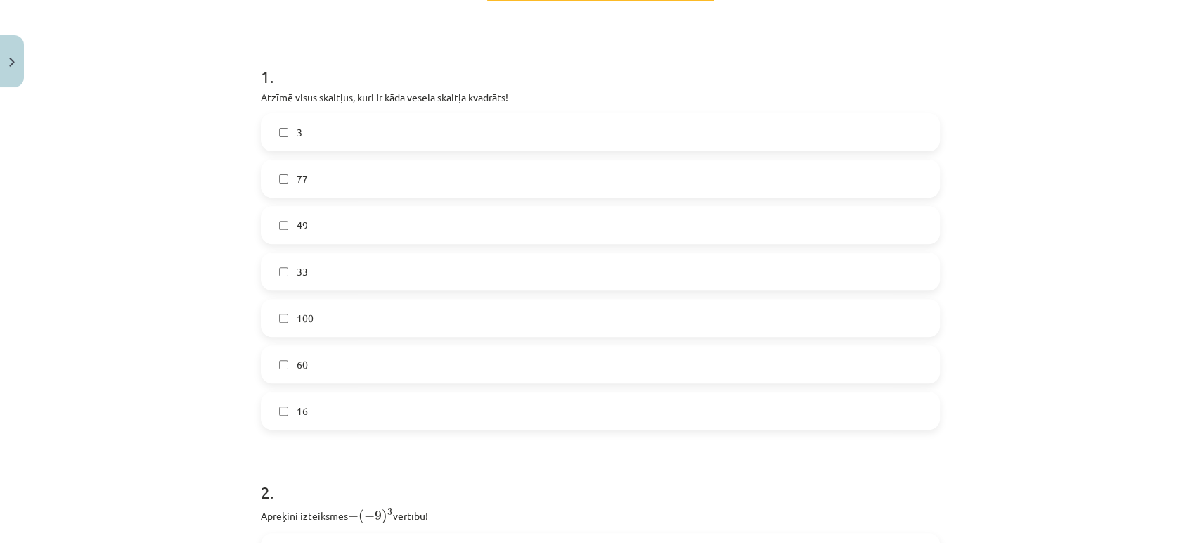
click at [373, 412] on label "16" at bounding box center [600, 410] width 677 height 35
click at [342, 269] on label "33" at bounding box center [600, 271] width 677 height 35
click at [325, 180] on label "77" at bounding box center [600, 178] width 677 height 35
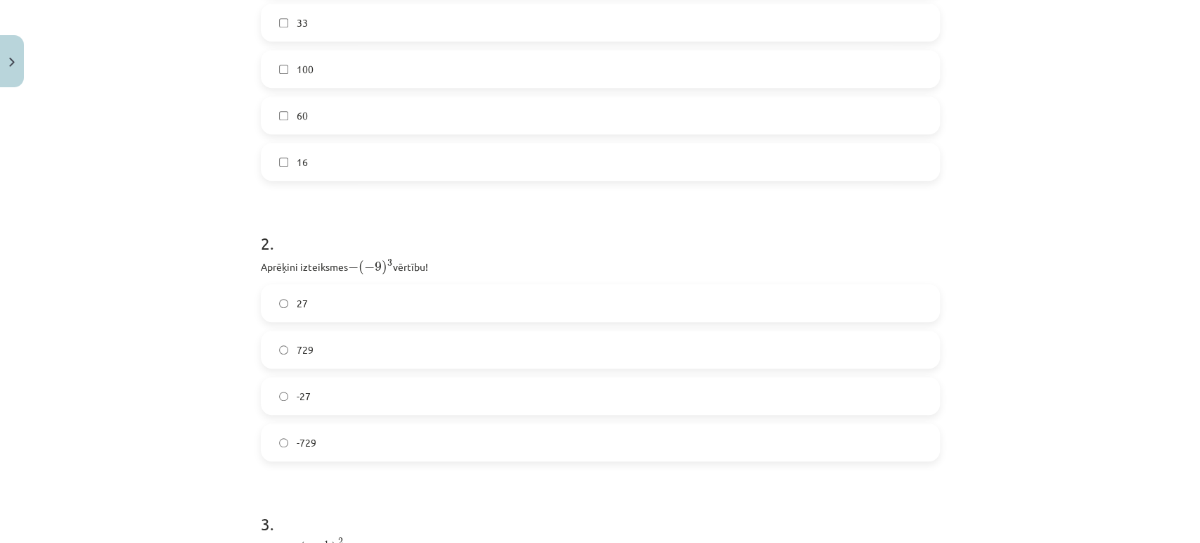
scroll to position [493, 0]
click at [323, 340] on label "729" at bounding box center [600, 343] width 677 height 35
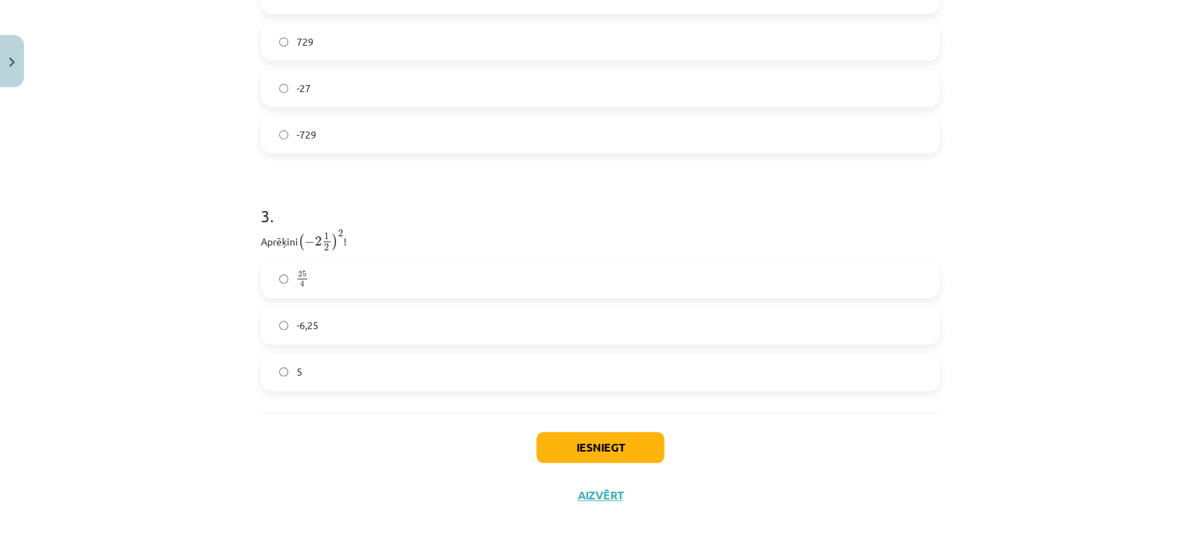
scroll to position [802, 0]
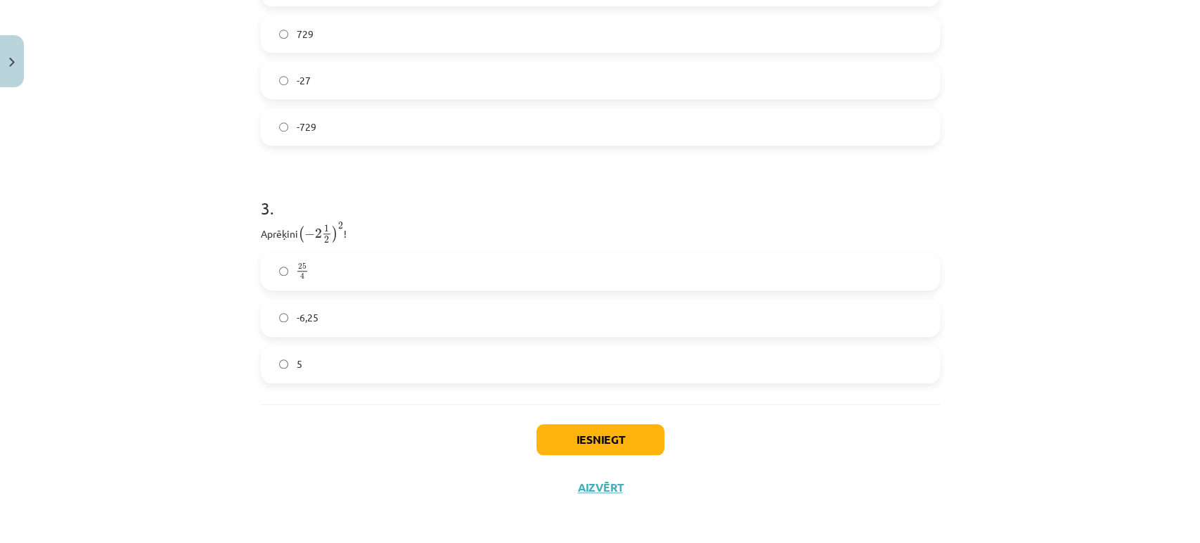
click at [361, 278] on label "25 4 25 4" at bounding box center [600, 271] width 677 height 35
click at [591, 445] on button "Iesniegt" at bounding box center [601, 439] width 128 height 31
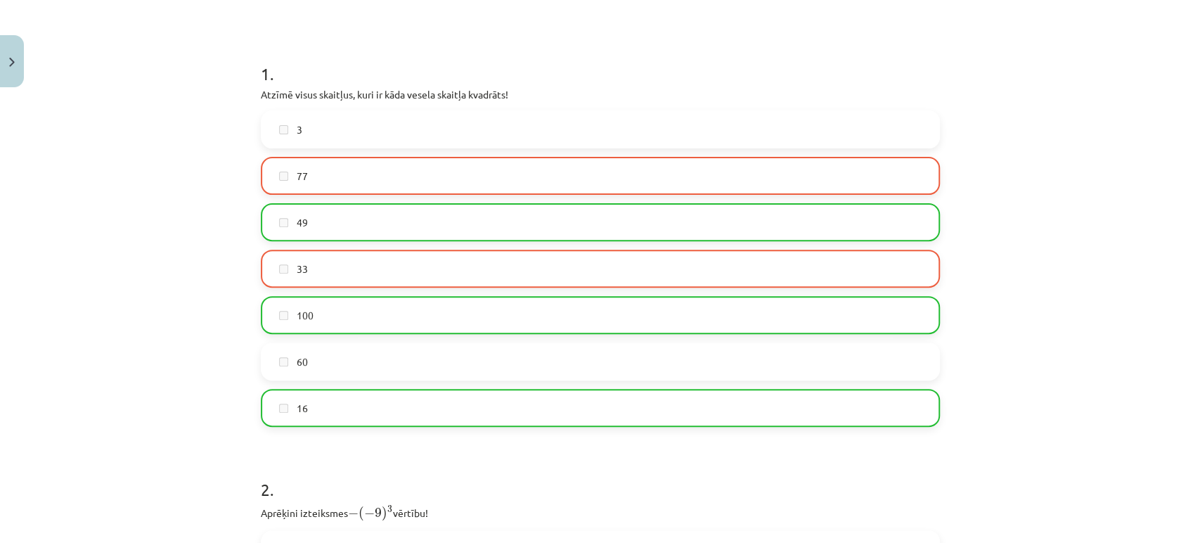
scroll to position [241, 0]
